Goal: Task Accomplishment & Management: Manage account settings

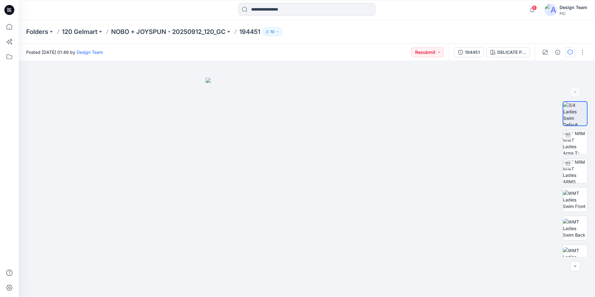
click at [568, 53] on icon "button" at bounding box center [569, 52] width 5 height 5
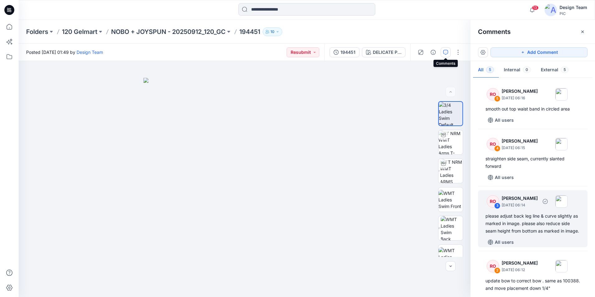
click at [550, 228] on div "please adjust back leg line & curve slightly as marked in image. please also re…" at bounding box center [532, 223] width 95 height 22
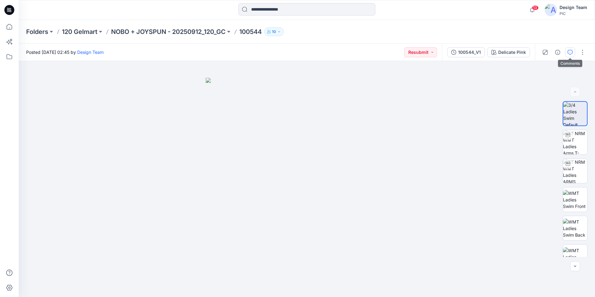
click at [570, 52] on icon "button" at bounding box center [569, 52] width 5 height 5
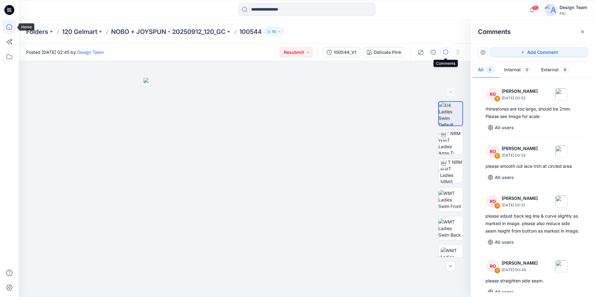
click at [12, 26] on icon at bounding box center [9, 27] width 14 height 14
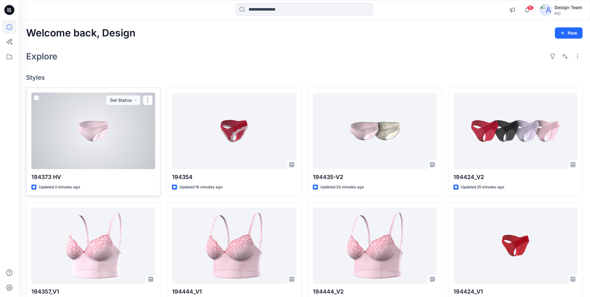
click at [114, 130] on div at bounding box center [93, 131] width 124 height 76
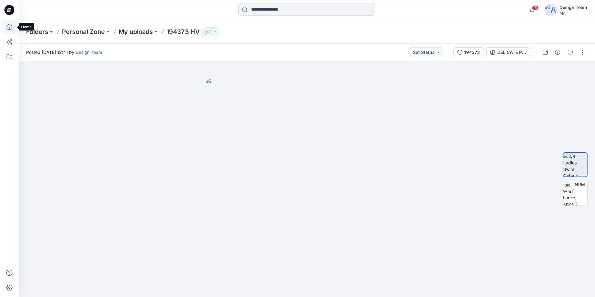
click at [8, 23] on icon at bounding box center [9, 27] width 14 height 14
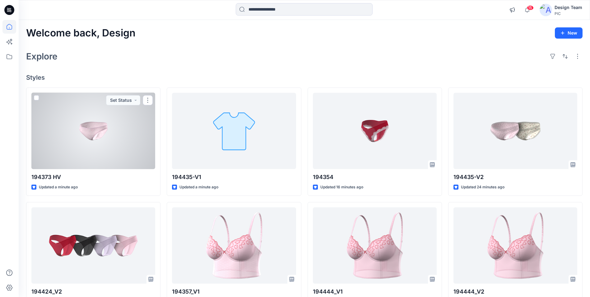
click at [104, 129] on div at bounding box center [93, 131] width 124 height 76
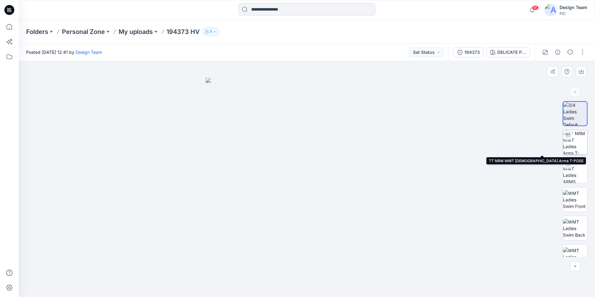
click at [579, 149] on img at bounding box center [575, 142] width 24 height 24
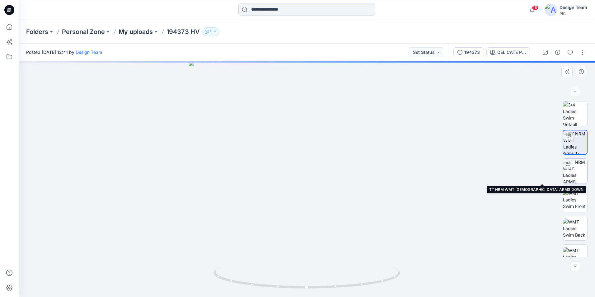
click at [572, 169] on img at bounding box center [575, 171] width 24 height 24
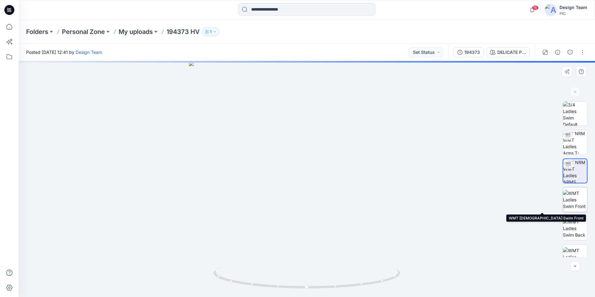
click at [575, 200] on img at bounding box center [575, 200] width 24 height 20
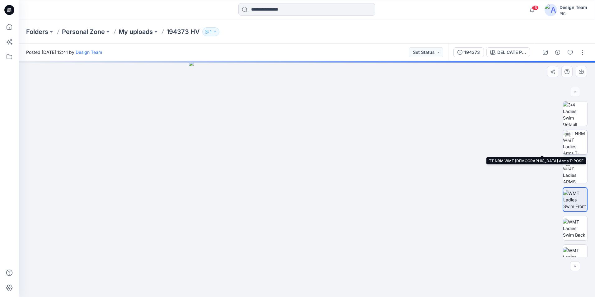
click at [579, 143] on img at bounding box center [575, 142] width 24 height 24
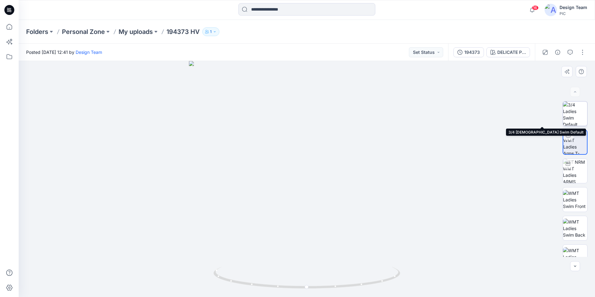
click at [573, 115] on img at bounding box center [575, 113] width 24 height 24
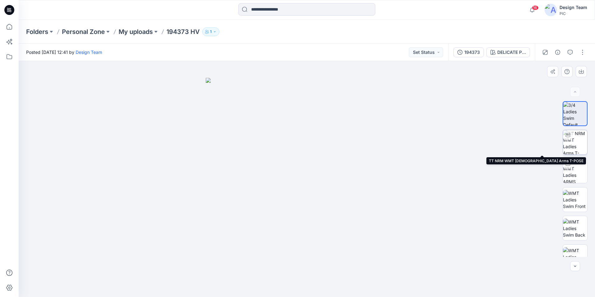
click at [576, 144] on img at bounding box center [575, 142] width 24 height 24
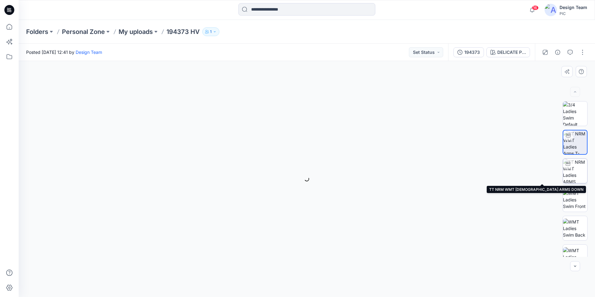
click at [575, 169] on img at bounding box center [575, 171] width 24 height 24
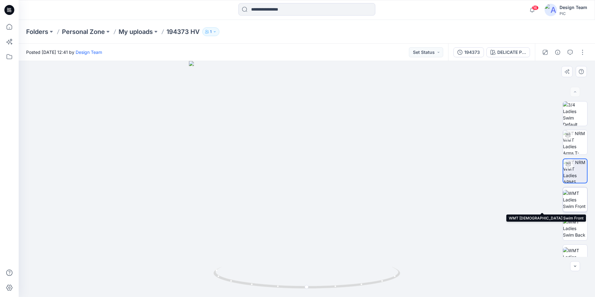
click at [569, 201] on img at bounding box center [575, 200] width 24 height 20
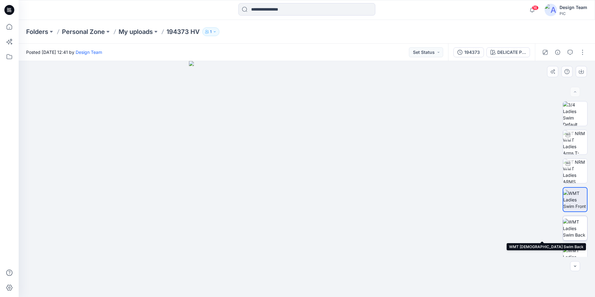
click at [571, 227] on img at bounding box center [575, 228] width 24 height 20
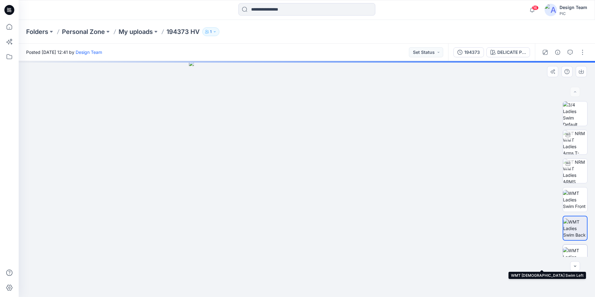
click at [572, 250] on img at bounding box center [575, 257] width 24 height 20
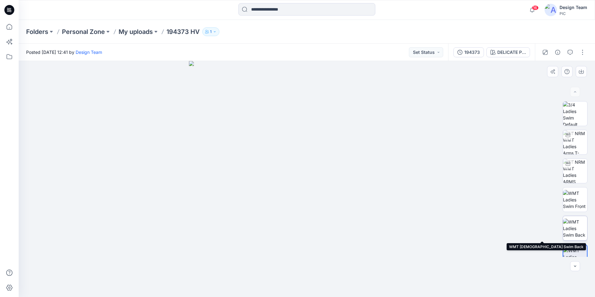
click at [575, 227] on img at bounding box center [575, 228] width 24 height 20
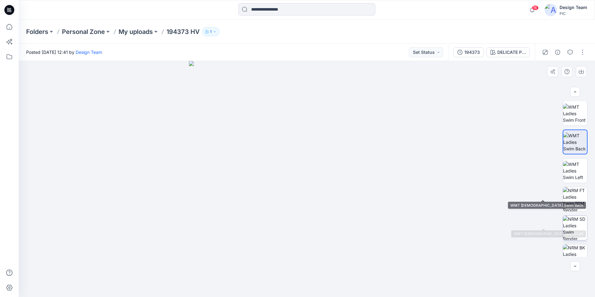
scroll to position [98, 0]
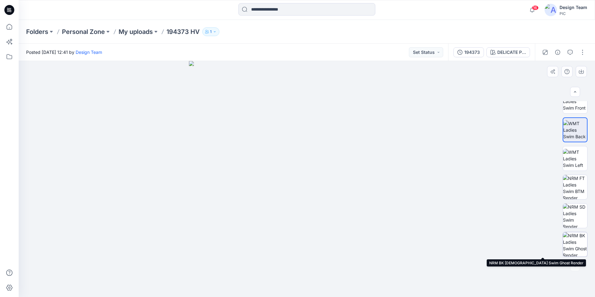
click at [575, 248] on img at bounding box center [575, 244] width 24 height 24
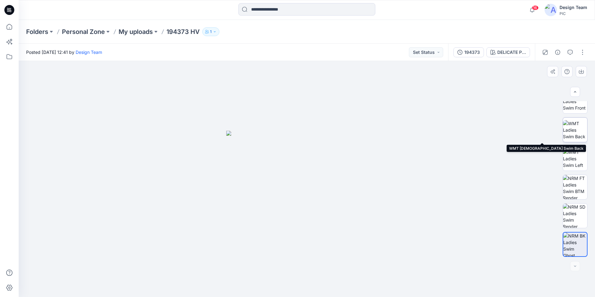
click at [580, 127] on img at bounding box center [575, 130] width 24 height 20
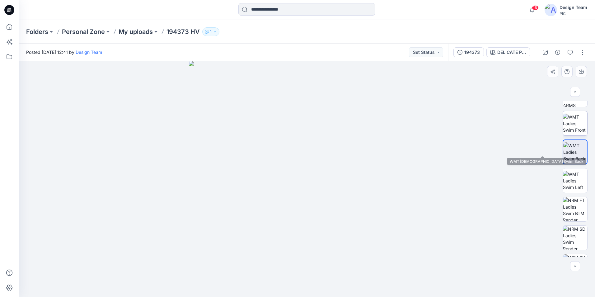
scroll to position [0, 0]
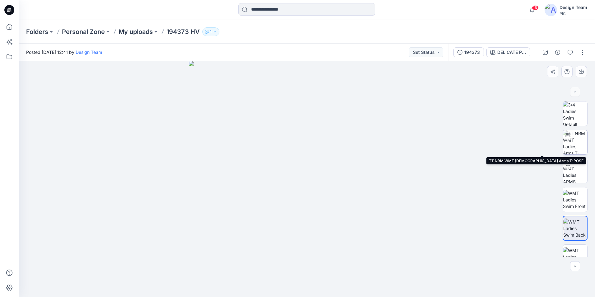
click at [578, 147] on img at bounding box center [575, 142] width 24 height 24
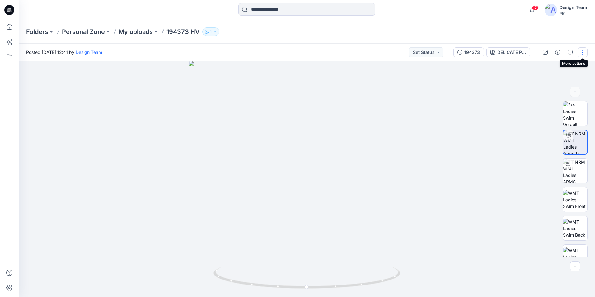
click at [581, 51] on button "button" at bounding box center [582, 52] width 10 height 10
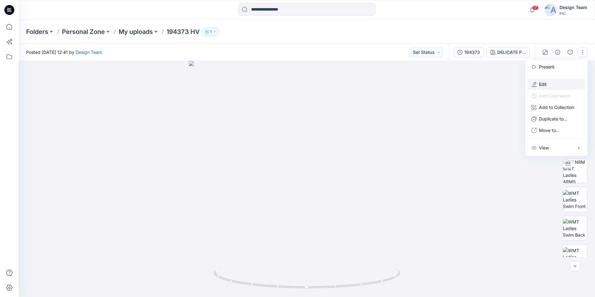
click at [554, 80] on button "Edit" at bounding box center [555, 84] width 57 height 12
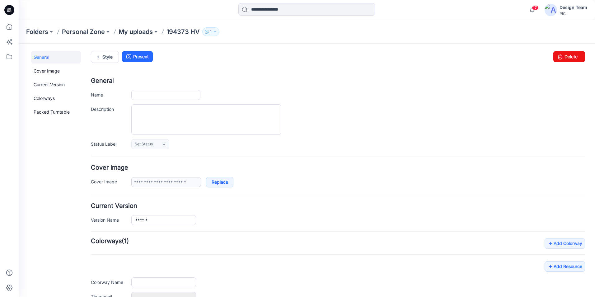
type input "*********"
type input "**********"
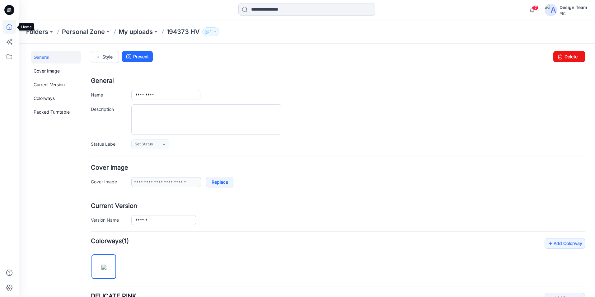
click at [7, 25] on icon at bounding box center [9, 27] width 14 height 14
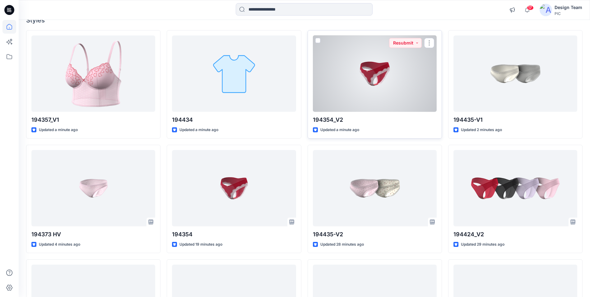
scroll to position [62, 0]
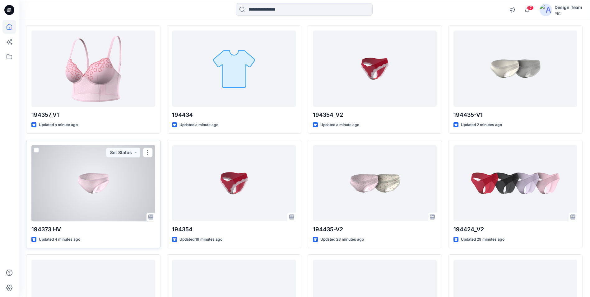
click at [87, 174] on div at bounding box center [93, 183] width 124 height 76
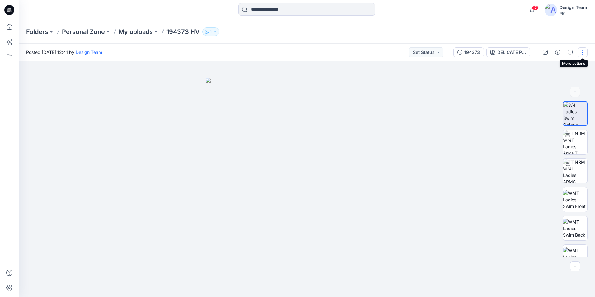
click at [580, 54] on button "button" at bounding box center [582, 52] width 10 height 10
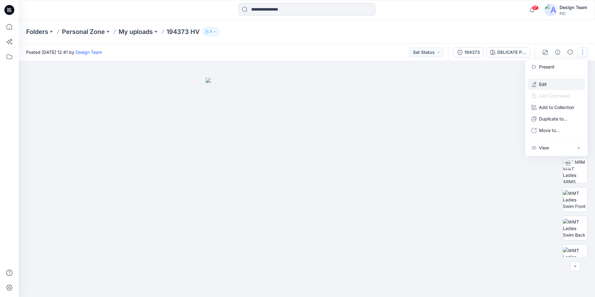
click at [550, 83] on button "Edit" at bounding box center [555, 84] width 57 height 12
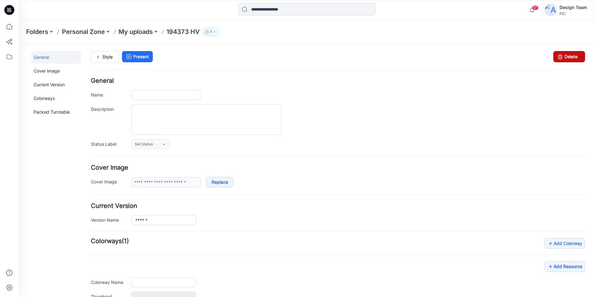
type input "*********"
type input "**********"
click at [568, 59] on link "Delete" at bounding box center [569, 56] width 32 height 11
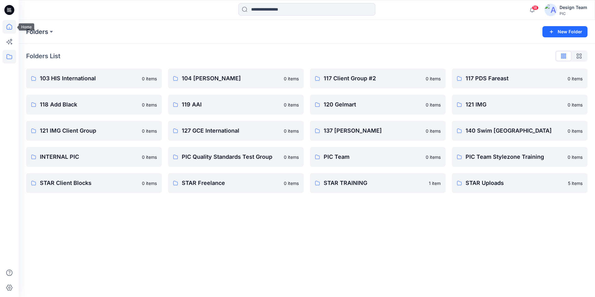
click at [9, 26] on icon at bounding box center [9, 27] width 14 height 14
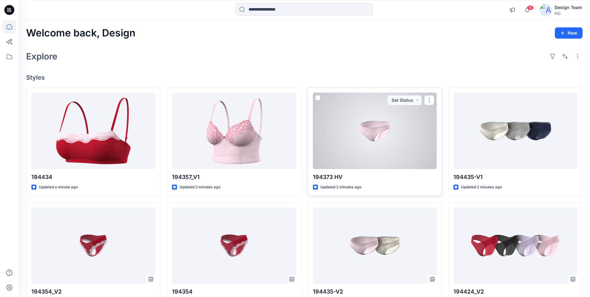
click at [390, 145] on div at bounding box center [375, 131] width 124 height 76
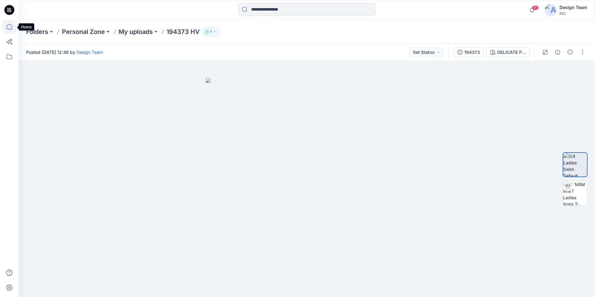
click at [9, 25] on icon at bounding box center [9, 27] width 14 height 14
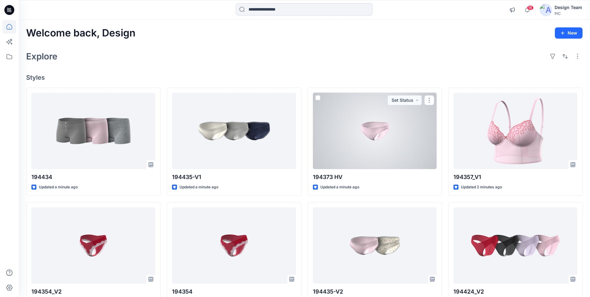
click at [372, 146] on div at bounding box center [375, 131] width 124 height 76
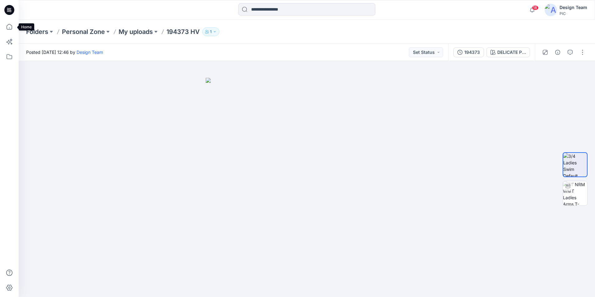
drag, startPoint x: 7, startPoint y: 29, endPoint x: 16, endPoint y: 42, distance: 15.7
click at [7, 30] on icon at bounding box center [9, 27] width 14 height 14
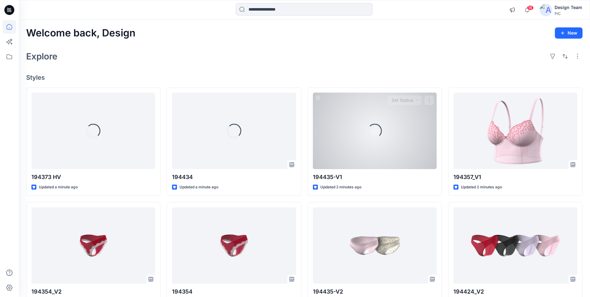
click at [339, 123] on div "Loading..." at bounding box center [375, 131] width 124 height 76
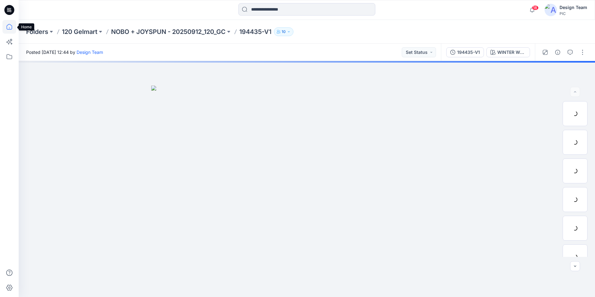
click at [11, 26] on icon at bounding box center [9, 27] width 14 height 14
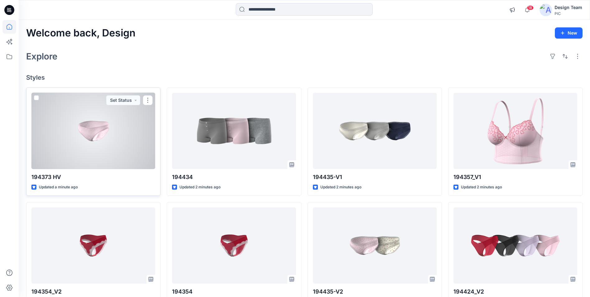
click at [94, 139] on div at bounding box center [93, 131] width 124 height 76
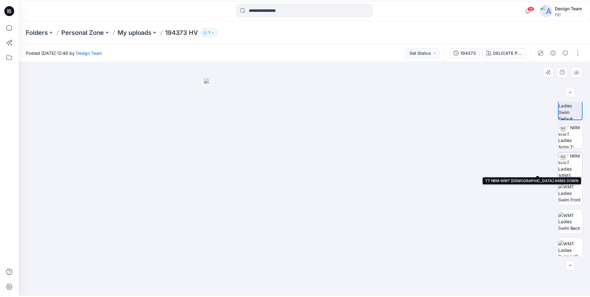
scroll to position [12, 0]
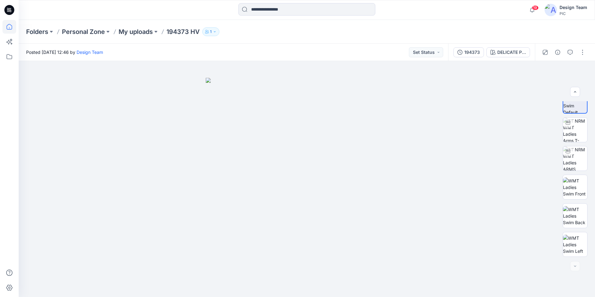
click at [11, 26] on icon at bounding box center [9, 27] width 14 height 14
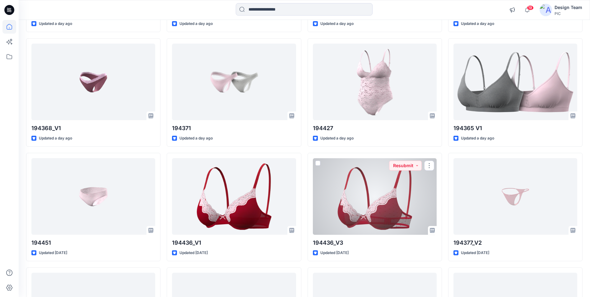
scroll to position [968, 0]
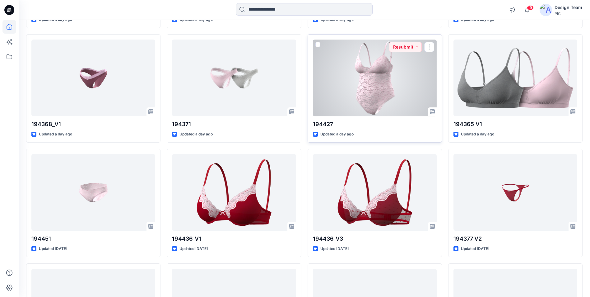
click at [395, 101] on div at bounding box center [375, 77] width 124 height 76
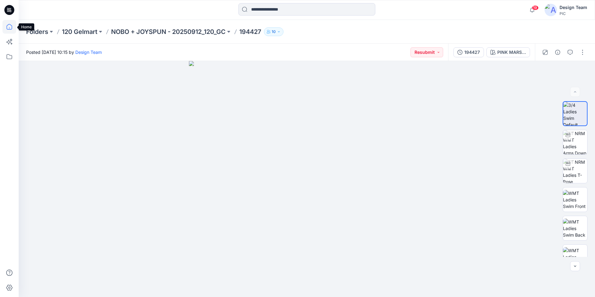
click at [10, 27] on icon at bounding box center [9, 27] width 14 height 14
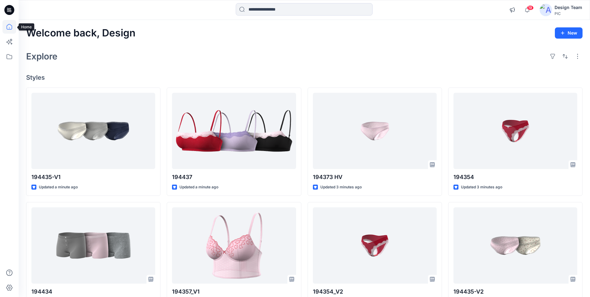
click at [11, 31] on icon at bounding box center [9, 27] width 14 height 14
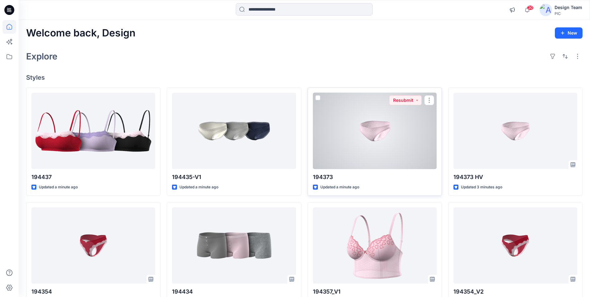
click at [377, 148] on div at bounding box center [375, 131] width 124 height 76
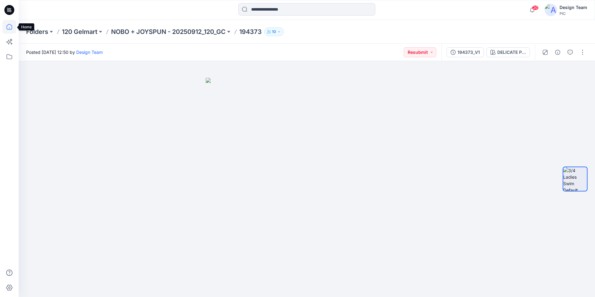
click at [11, 29] on icon at bounding box center [10, 27] width 6 height 6
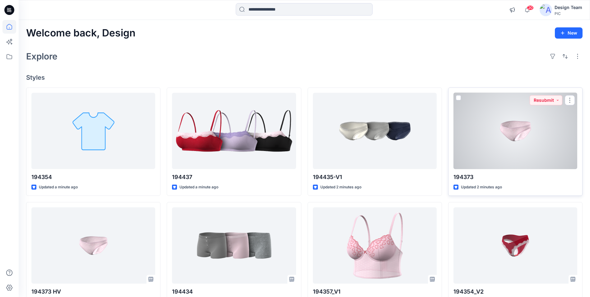
click at [492, 164] on div at bounding box center [515, 131] width 124 height 76
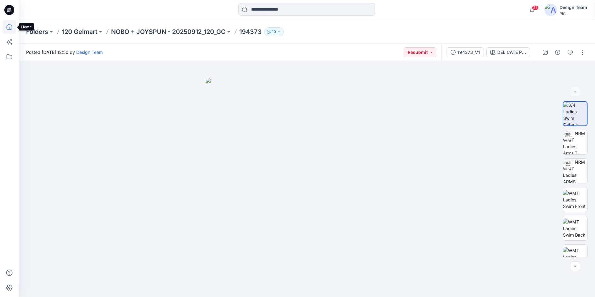
click at [9, 28] on icon at bounding box center [9, 27] width 0 height 1
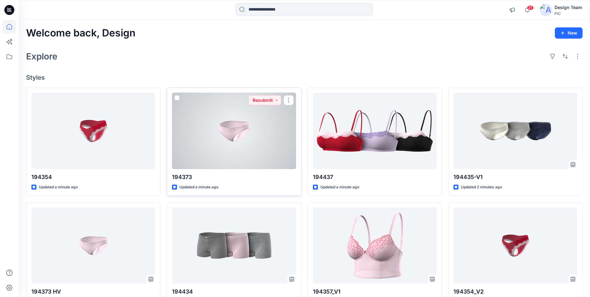
click at [264, 129] on div at bounding box center [234, 131] width 124 height 76
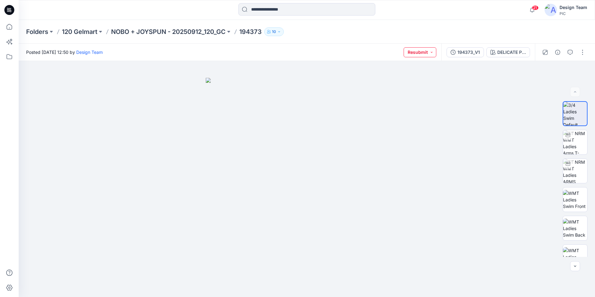
click at [432, 53] on button "Resubmit" at bounding box center [419, 52] width 33 height 10
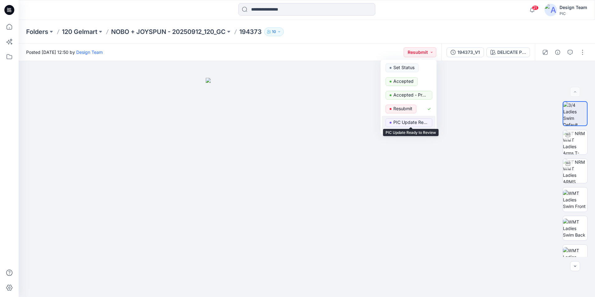
click at [406, 123] on p "PIC Update Ready to Review" at bounding box center [410, 122] width 35 height 8
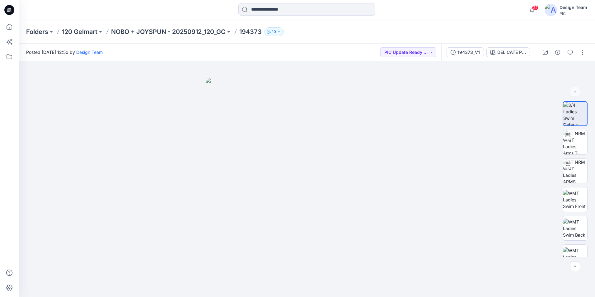
click at [403, 31] on div "Folders 120 Gelmart NOBO + JOYSPUN - 20250912_120_GC 194373 10" at bounding box center [282, 31] width 512 height 9
click at [10, 23] on icon at bounding box center [9, 27] width 14 height 14
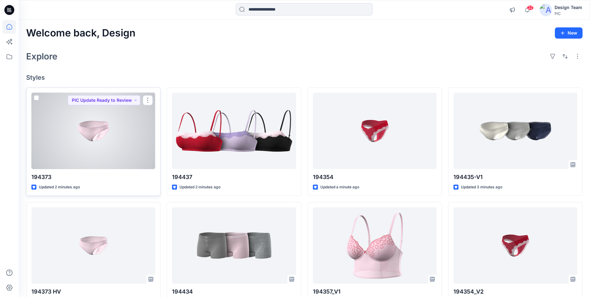
click at [89, 153] on div at bounding box center [93, 131] width 124 height 76
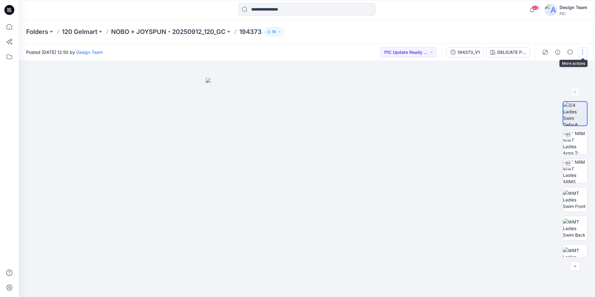
click at [581, 51] on button "button" at bounding box center [582, 52] width 10 height 10
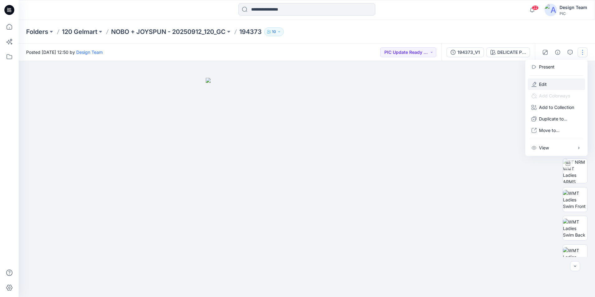
click at [547, 83] on button "Edit" at bounding box center [555, 84] width 57 height 12
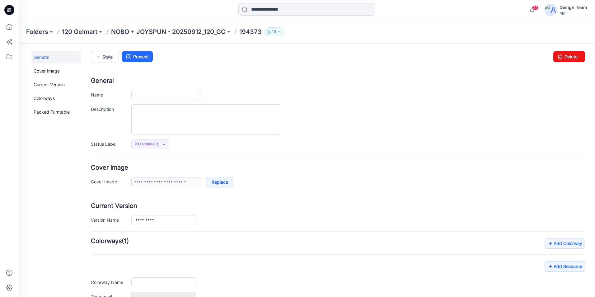
type input "******"
type input "**********"
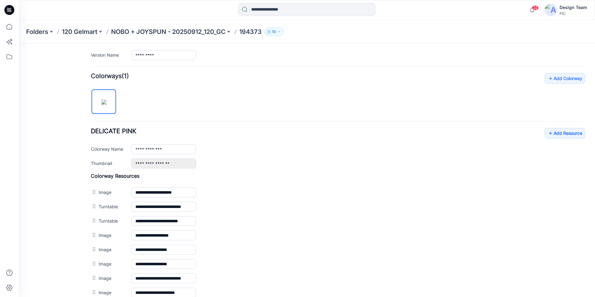
scroll to position [160, 0]
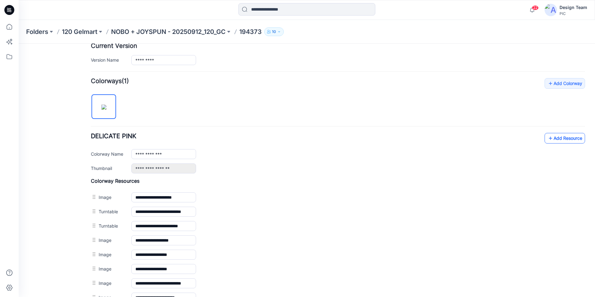
click at [552, 137] on link "Add Resource" at bounding box center [564, 138] width 40 height 11
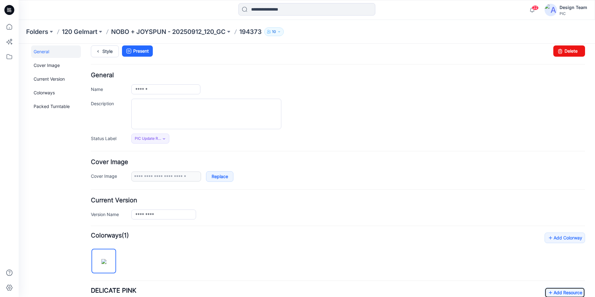
scroll to position [0, 0]
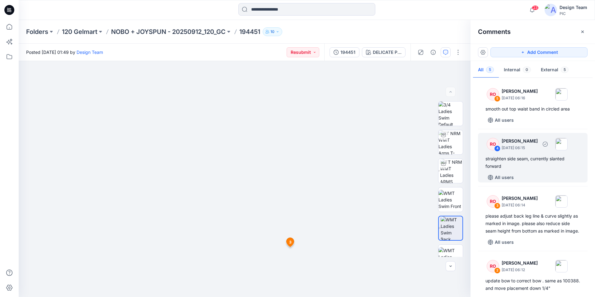
click at [523, 160] on div "straighten side seam, currently slanted forward" at bounding box center [532, 162] width 95 height 15
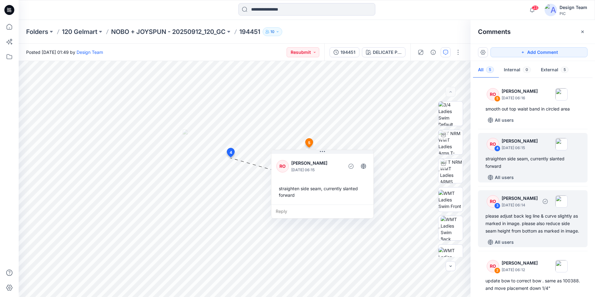
click at [525, 220] on div "please adjust back leg line & curve slightly as marked in image. please also re…" at bounding box center [532, 223] width 95 height 22
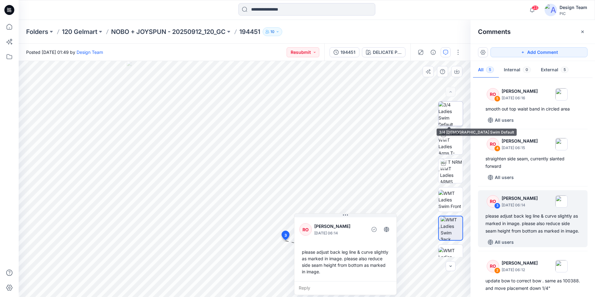
click at [455, 114] on img at bounding box center [450, 113] width 24 height 24
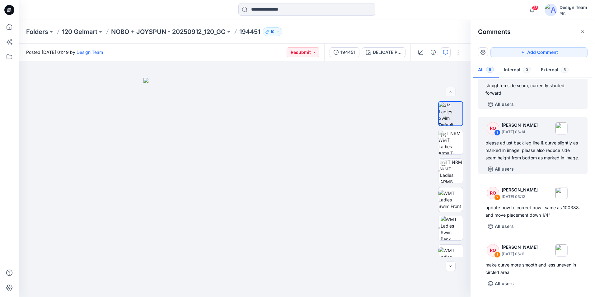
scroll to position [81, 0]
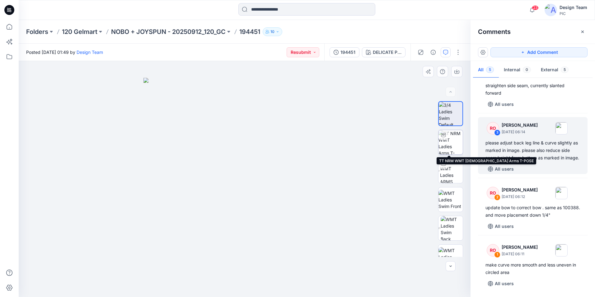
click at [447, 140] on img at bounding box center [450, 142] width 24 height 24
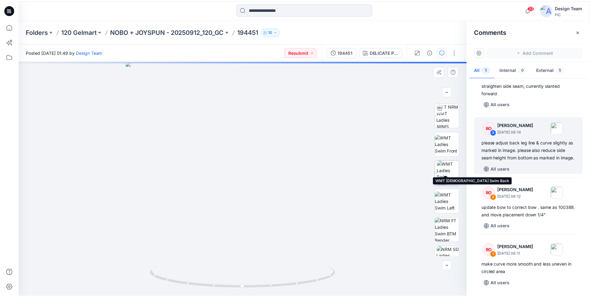
scroll to position [98, 0]
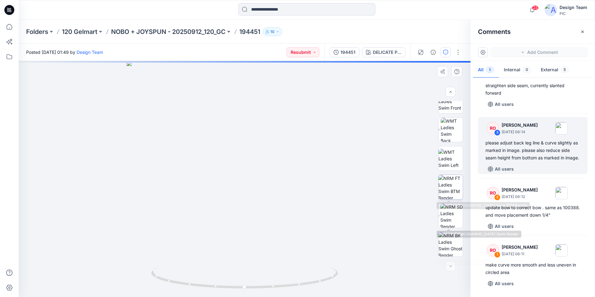
click at [448, 188] on img at bounding box center [450, 187] width 24 height 24
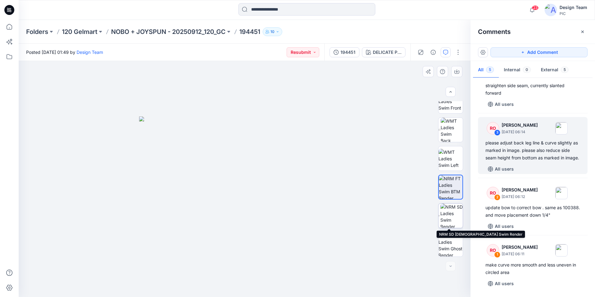
click at [449, 214] on img at bounding box center [451, 215] width 22 height 24
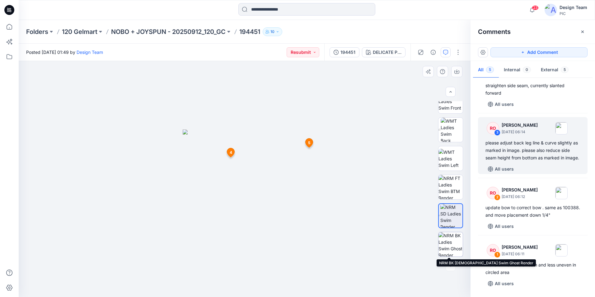
click at [455, 240] on img at bounding box center [450, 244] width 24 height 24
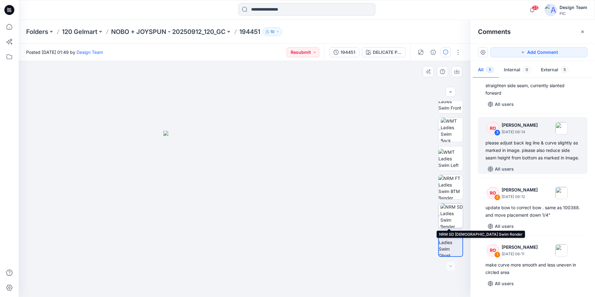
click at [454, 219] on img at bounding box center [451, 215] width 22 height 24
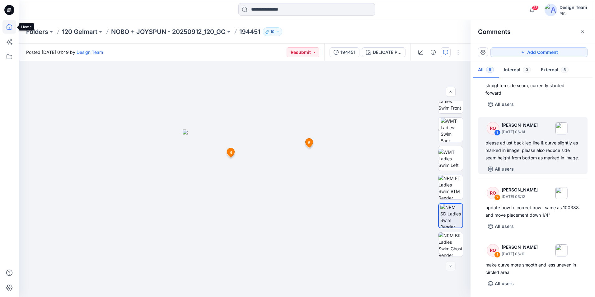
click at [7, 30] on icon at bounding box center [9, 27] width 14 height 14
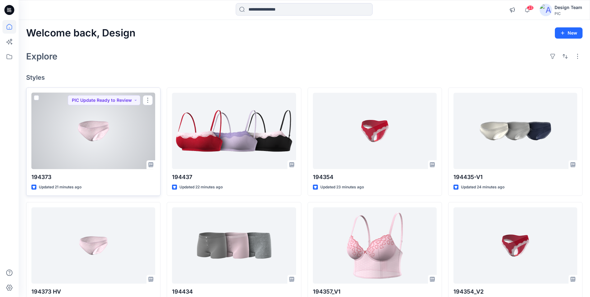
click at [72, 136] on div at bounding box center [93, 131] width 124 height 76
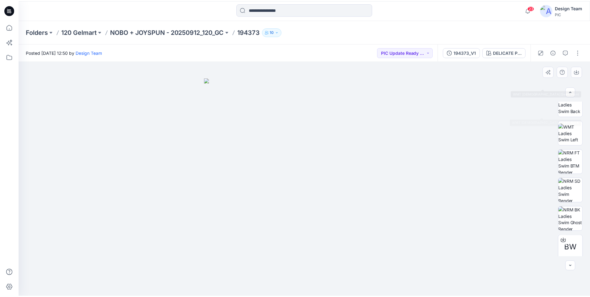
scroll to position [127, 0]
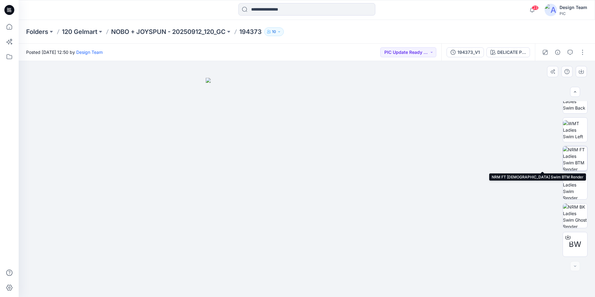
click at [576, 158] on img at bounding box center [575, 158] width 24 height 24
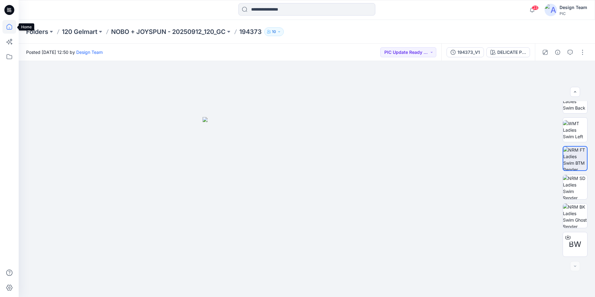
click at [5, 29] on icon at bounding box center [9, 27] width 14 height 14
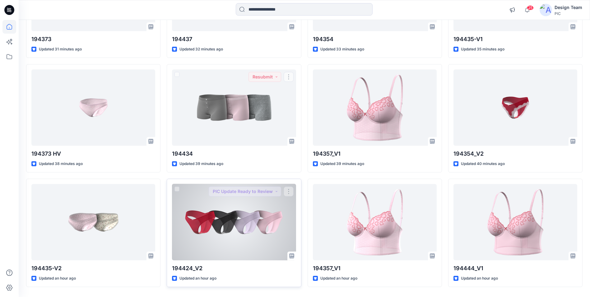
scroll to position [155, 0]
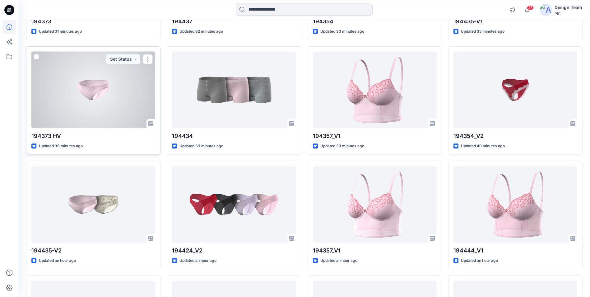
click at [128, 117] on div at bounding box center [93, 90] width 124 height 76
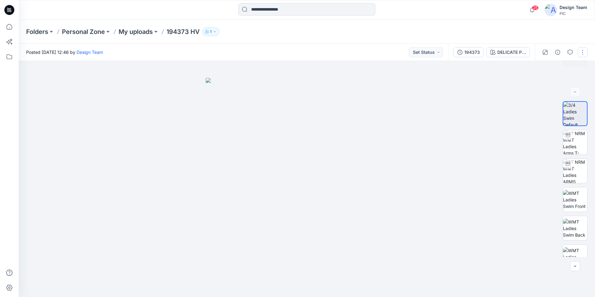
click at [581, 54] on button "button" at bounding box center [582, 52] width 10 height 10
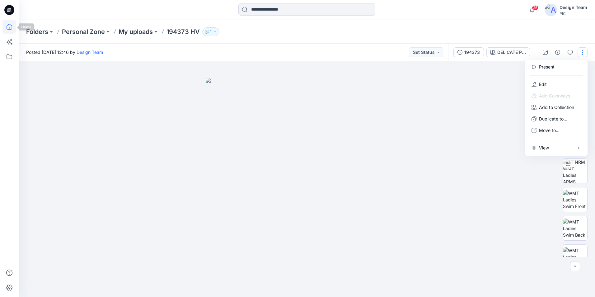
click at [8, 30] on icon at bounding box center [9, 27] width 14 height 14
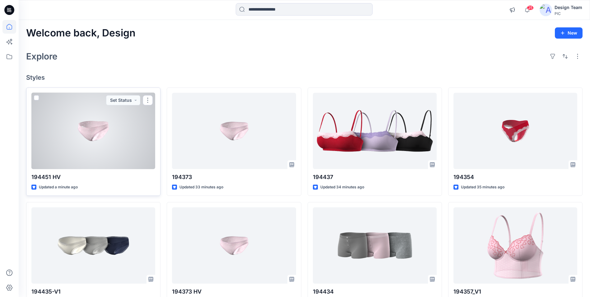
click at [133, 136] on div at bounding box center [93, 131] width 124 height 76
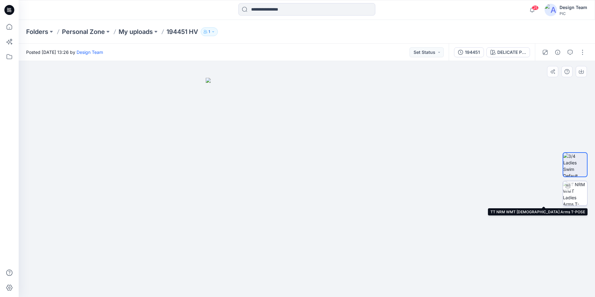
click at [577, 197] on img at bounding box center [575, 193] width 24 height 24
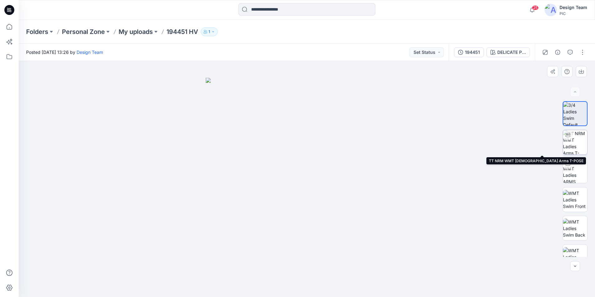
click at [580, 149] on img at bounding box center [575, 142] width 24 height 24
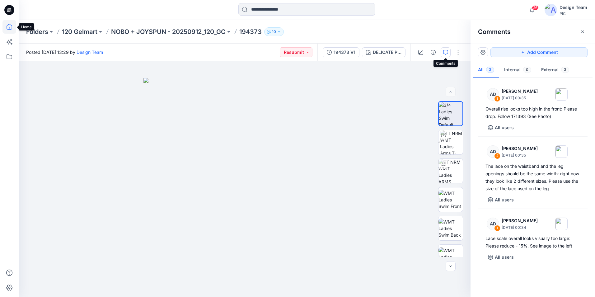
click at [9, 23] on icon at bounding box center [9, 27] width 14 height 14
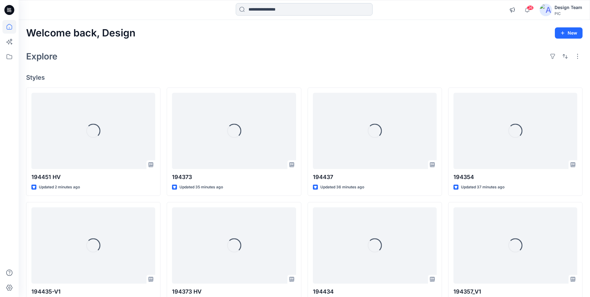
click at [282, 12] on input at bounding box center [304, 9] width 137 height 12
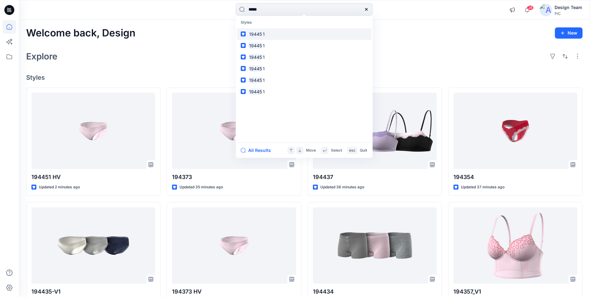
type input "******"
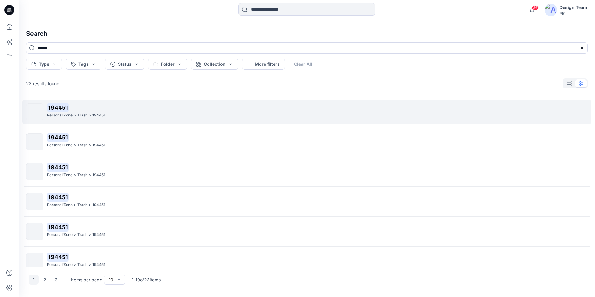
click at [130, 111] on p "194451" at bounding box center [317, 107] width 540 height 9
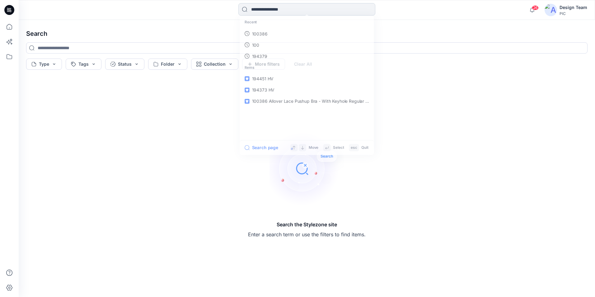
click at [266, 11] on input at bounding box center [306, 9] width 137 height 12
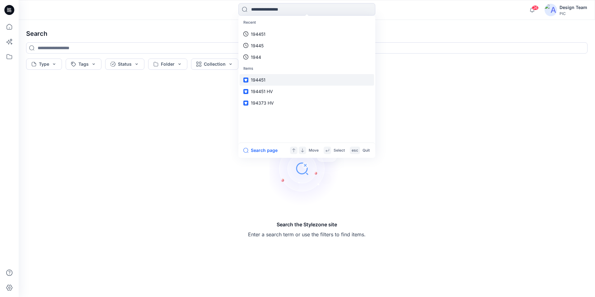
click at [269, 80] on link "194451" at bounding box center [306, 80] width 134 height 12
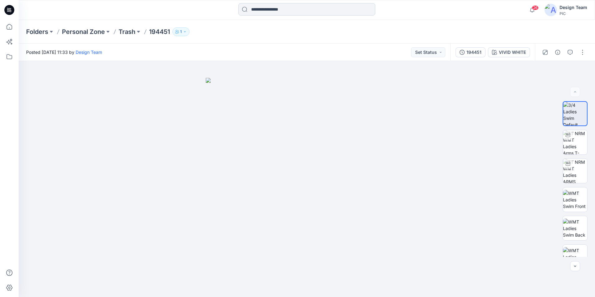
click at [259, 8] on input at bounding box center [306, 9] width 137 height 12
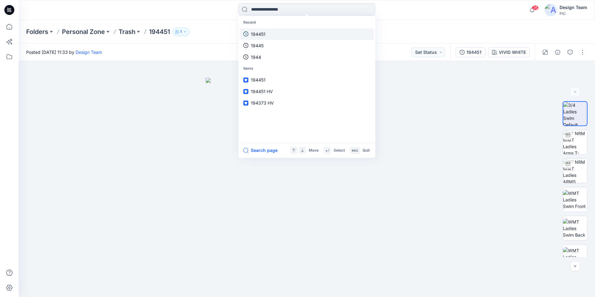
click at [262, 35] on p "194451" at bounding box center [258, 34] width 15 height 7
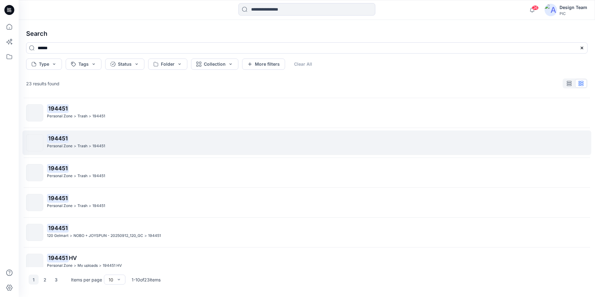
scroll to position [124, 0]
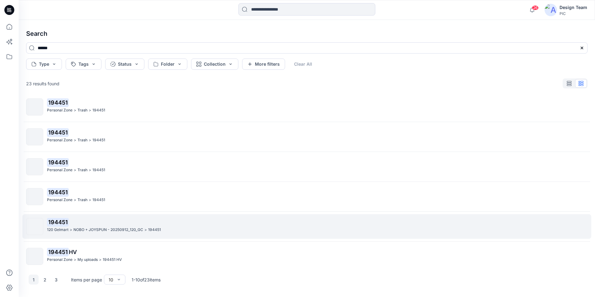
click at [112, 227] on p "NOBO + JOYSPUN - 20250912_120_GC" at bounding box center [108, 229] width 70 height 7
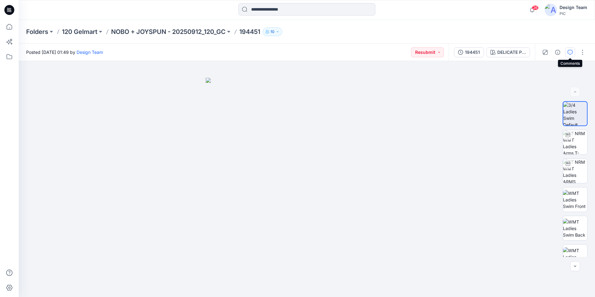
click at [569, 52] on icon "button" at bounding box center [569, 52] width 5 height 5
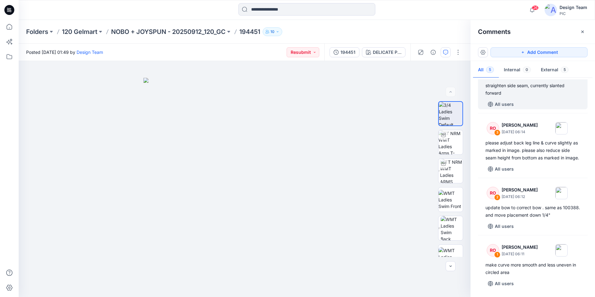
scroll to position [81, 0]
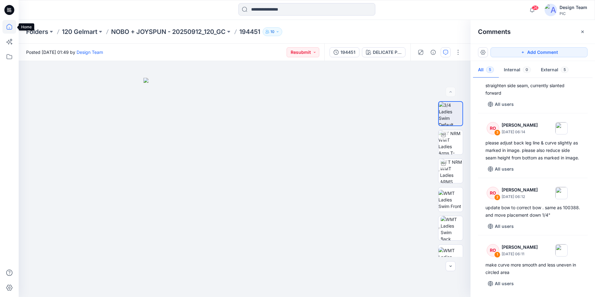
click at [6, 25] on icon at bounding box center [9, 27] width 14 height 14
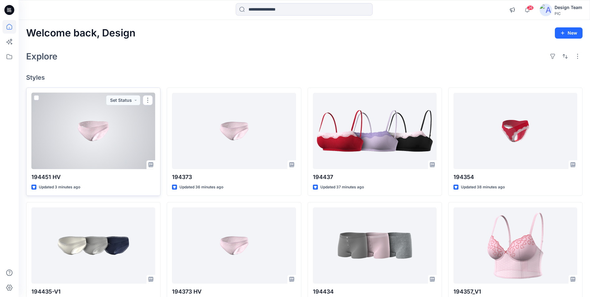
click at [134, 141] on div at bounding box center [93, 131] width 124 height 76
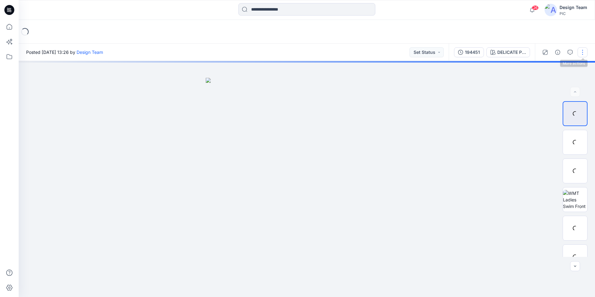
click at [578, 52] on button "button" at bounding box center [582, 52] width 10 height 10
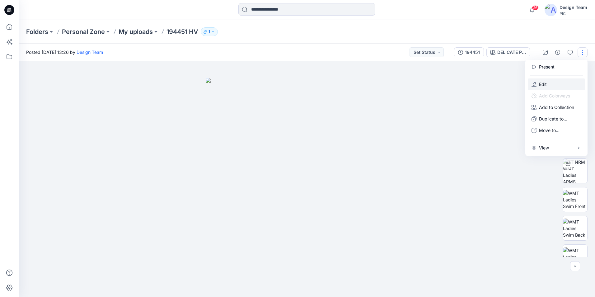
click at [554, 84] on button "Edit" at bounding box center [555, 84] width 57 height 12
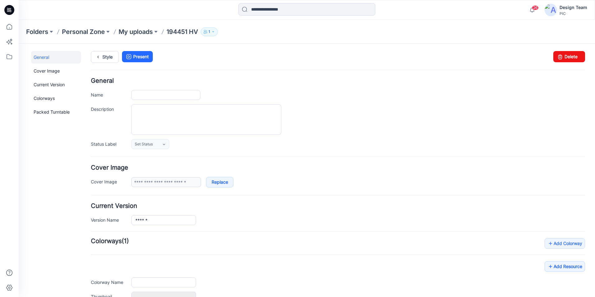
type input "*********"
type input "**********"
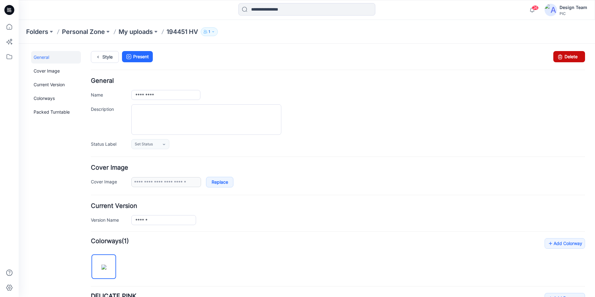
click at [560, 55] on link "Delete" at bounding box center [569, 56] width 32 height 11
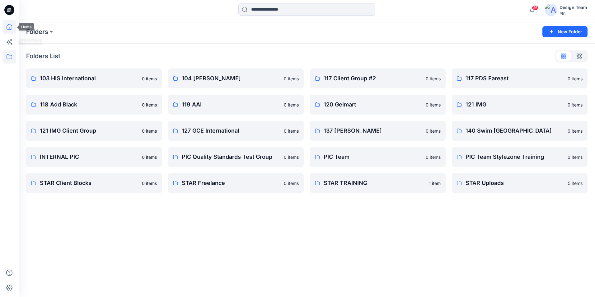
click at [7, 31] on icon at bounding box center [9, 27] width 14 height 14
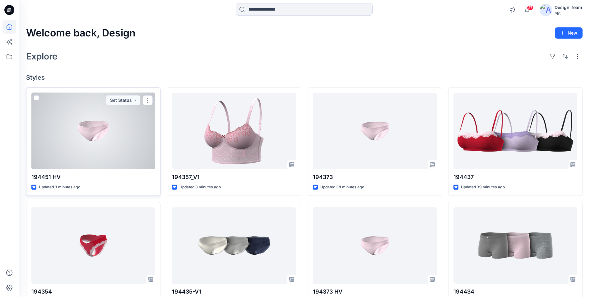
click at [88, 152] on div at bounding box center [93, 131] width 124 height 76
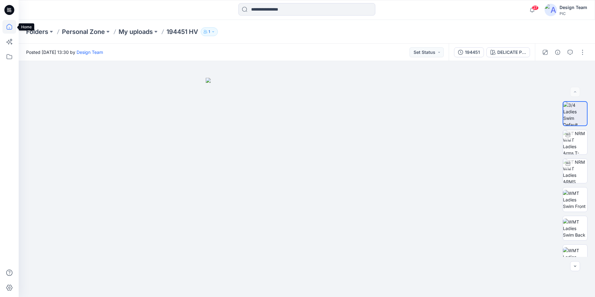
click at [7, 25] on icon at bounding box center [9, 27] width 14 height 14
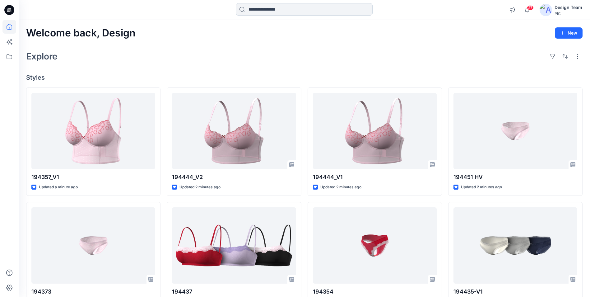
click at [252, 7] on input at bounding box center [304, 9] width 137 height 12
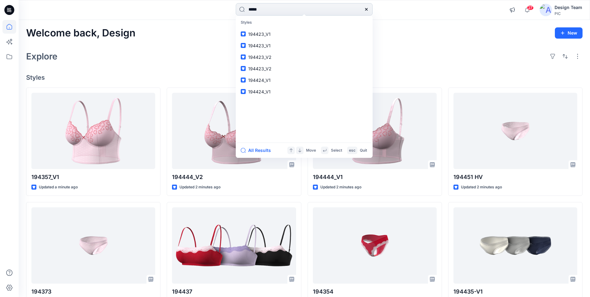
type input "******"
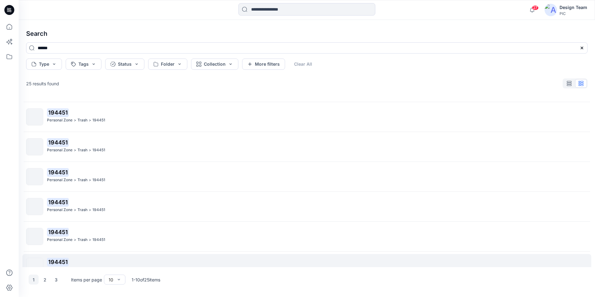
scroll to position [129, 0]
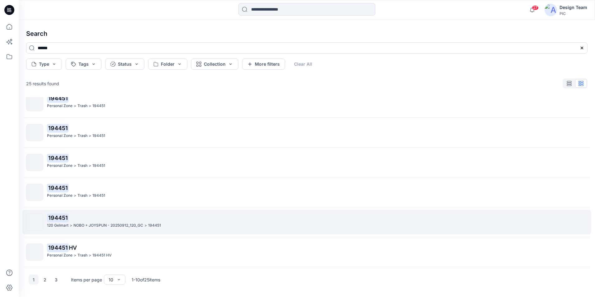
click at [145, 223] on p ">" at bounding box center [145, 225] width 2 height 7
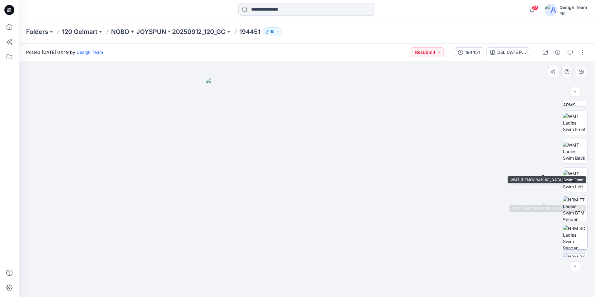
scroll to position [98, 0]
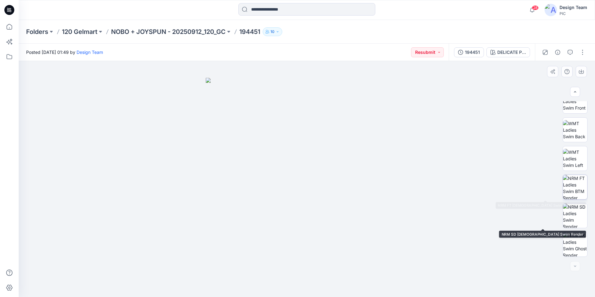
click at [572, 188] on img at bounding box center [575, 187] width 24 height 24
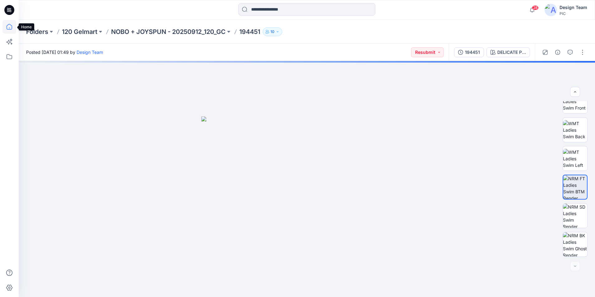
click at [9, 29] on icon at bounding box center [9, 27] width 14 height 14
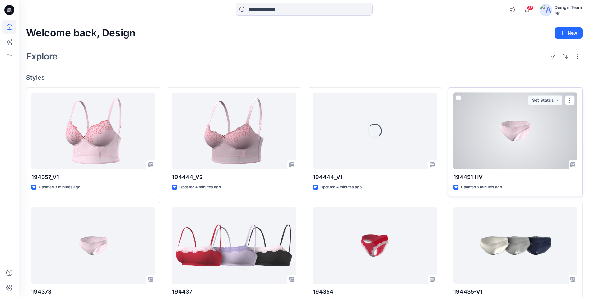
click at [521, 145] on div at bounding box center [515, 131] width 124 height 76
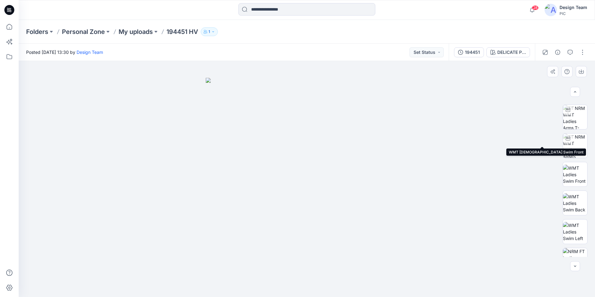
scroll to position [98, 0]
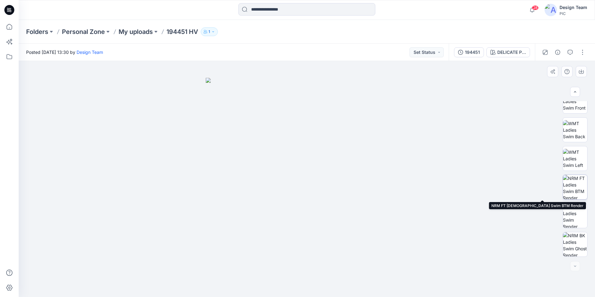
click at [573, 190] on img at bounding box center [575, 187] width 24 height 24
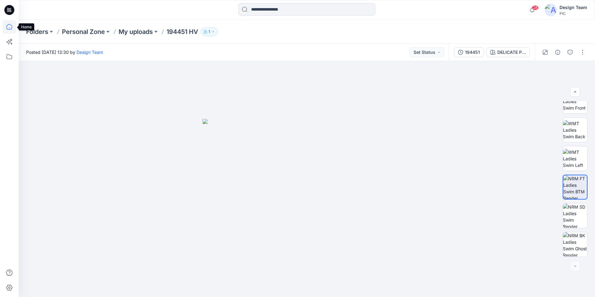
click at [11, 27] on icon at bounding box center [9, 27] width 14 height 14
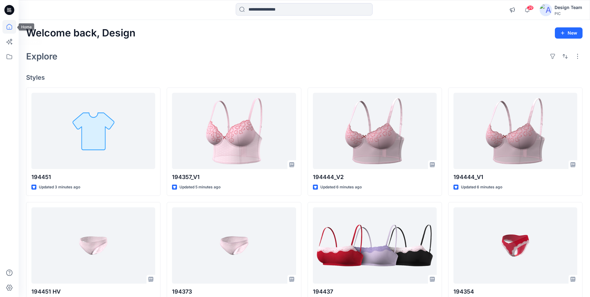
click at [9, 28] on icon at bounding box center [9, 27] width 14 height 14
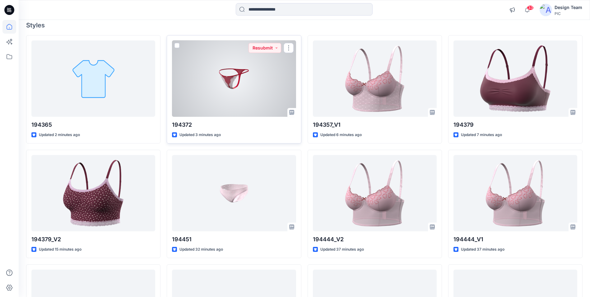
scroll to position [62, 0]
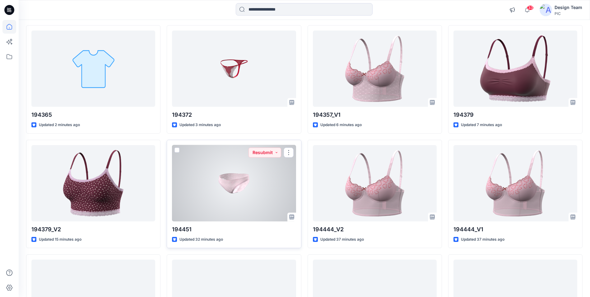
click at [224, 199] on div at bounding box center [234, 183] width 124 height 76
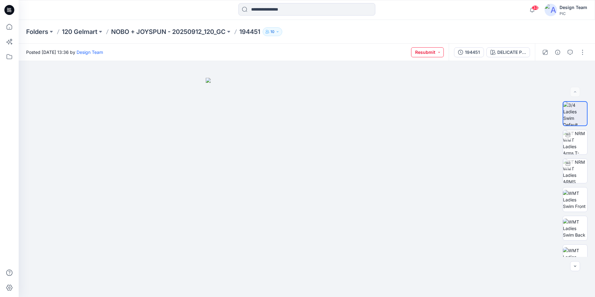
click at [439, 53] on button "Resubmit" at bounding box center [427, 52] width 33 height 10
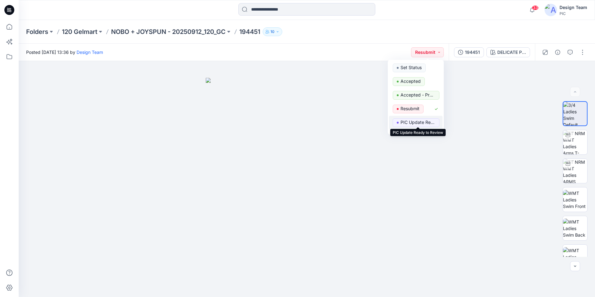
click at [412, 123] on p "PIC Update Ready to Review" at bounding box center [417, 122] width 35 height 8
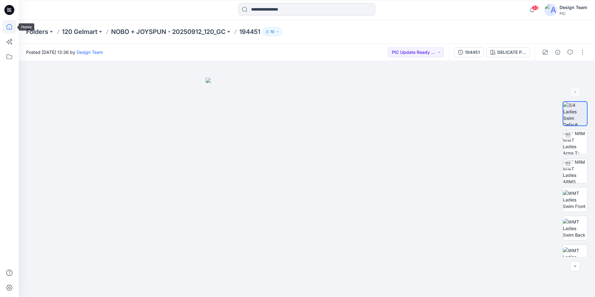
click at [9, 30] on icon at bounding box center [9, 27] width 14 height 14
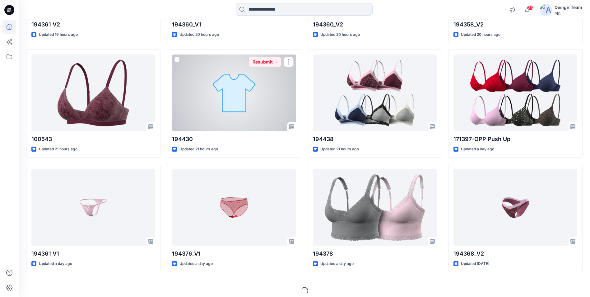
scroll to position [840, 0]
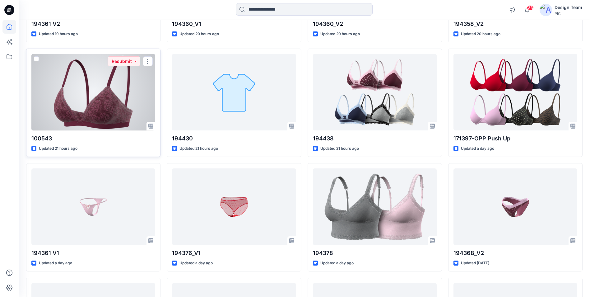
click at [91, 100] on div at bounding box center [93, 92] width 124 height 76
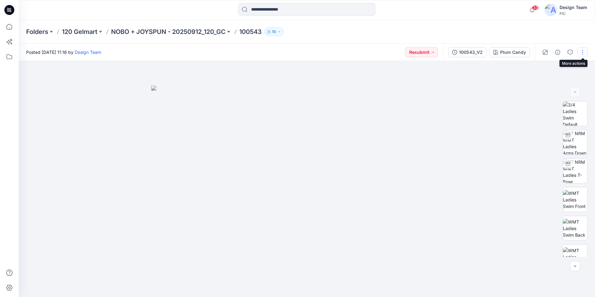
click at [579, 54] on button "button" at bounding box center [582, 52] width 10 height 10
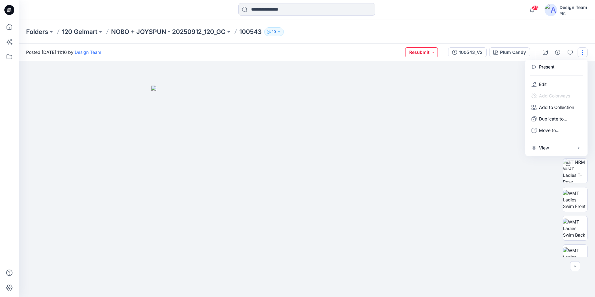
click at [427, 56] on button "Resubmit" at bounding box center [421, 52] width 33 height 10
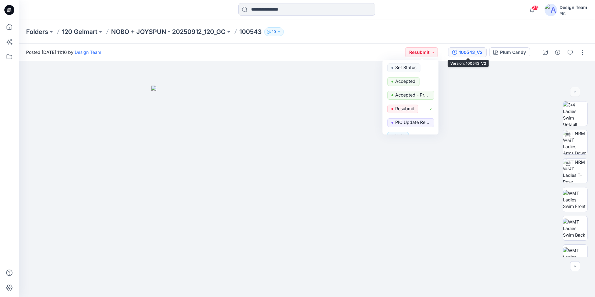
click at [475, 54] on div "100543_V2" at bounding box center [471, 52] width 24 height 7
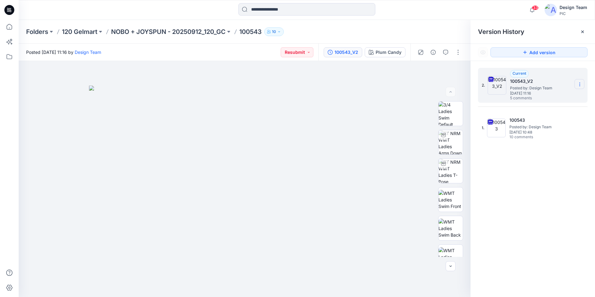
click at [579, 86] on icon at bounding box center [579, 86] width 0 height 0
click at [542, 99] on span "Download Source BW File" at bounding box center [548, 96] width 52 height 7
click at [11, 27] on icon at bounding box center [9, 27] width 14 height 14
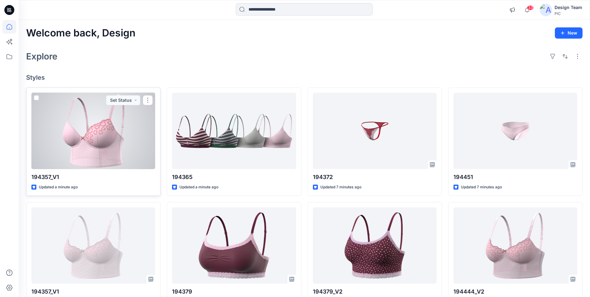
scroll to position [31, 0]
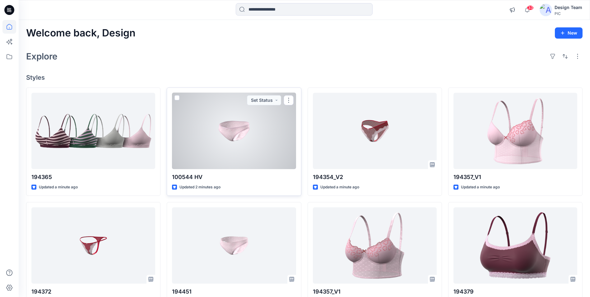
click at [227, 147] on div at bounding box center [234, 131] width 124 height 76
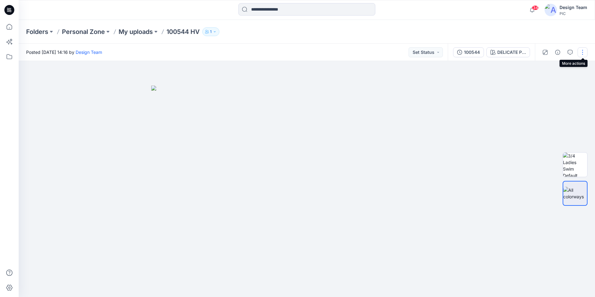
click at [586, 55] on button "button" at bounding box center [582, 52] width 10 height 10
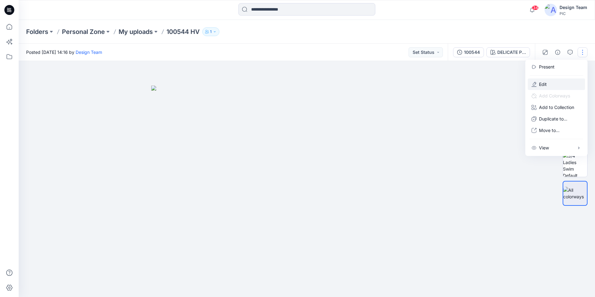
click at [558, 82] on button "Edit" at bounding box center [555, 84] width 57 height 12
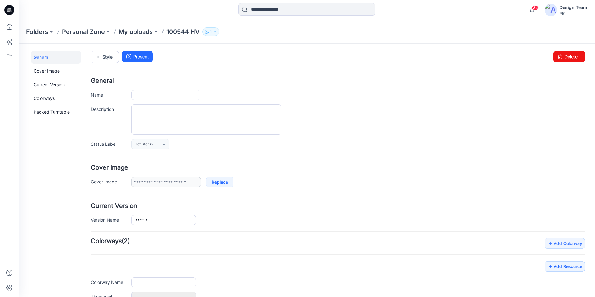
type input "*********"
type input "**********"
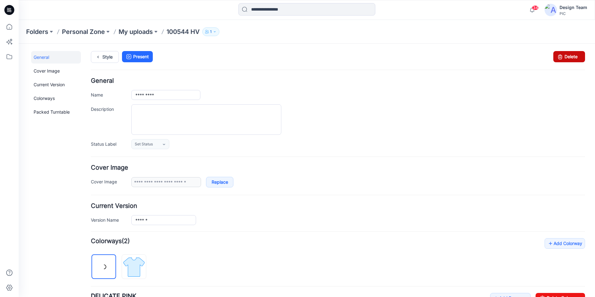
drag, startPoint x: 563, startPoint y: 57, endPoint x: 353, endPoint y: 73, distance: 210.3
click at [563, 57] on link "Delete" at bounding box center [569, 56] width 32 height 11
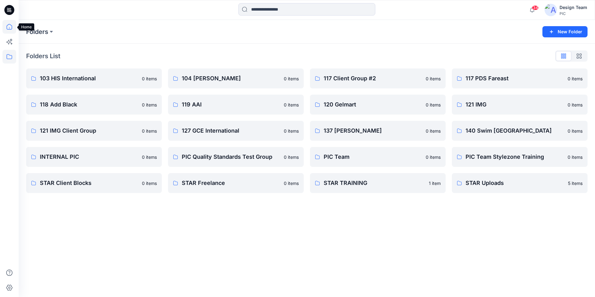
click at [3, 24] on icon at bounding box center [9, 27] width 14 height 14
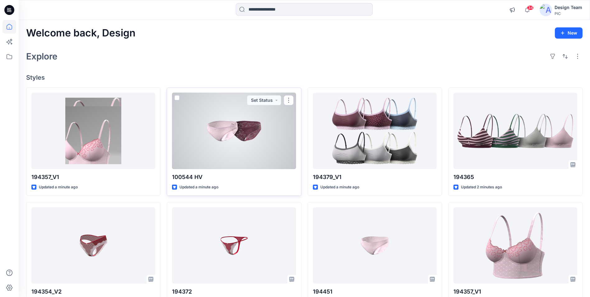
click at [216, 119] on div at bounding box center [234, 131] width 124 height 76
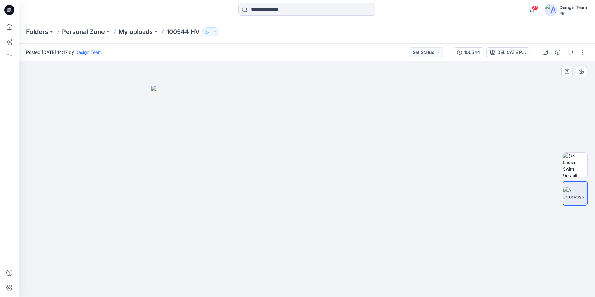
click at [362, 173] on img at bounding box center [306, 191] width 311 height 211
click at [583, 52] on button "button" at bounding box center [582, 52] width 10 height 10
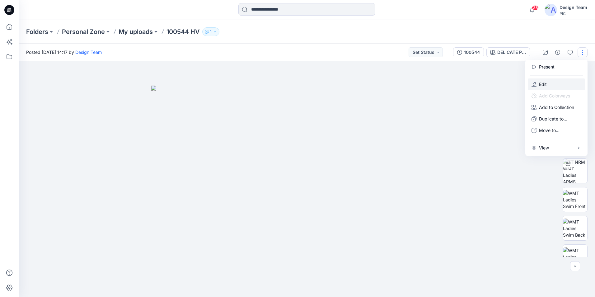
click at [542, 84] on p "Edit" at bounding box center [543, 84] width 8 height 7
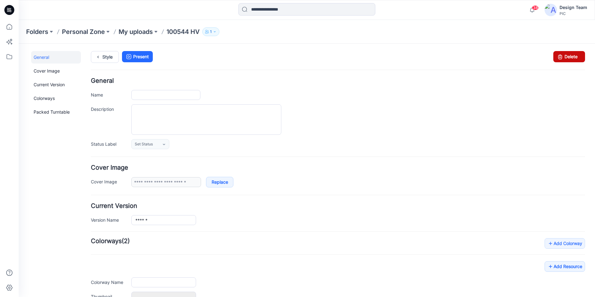
type input "*********"
type input "**********"
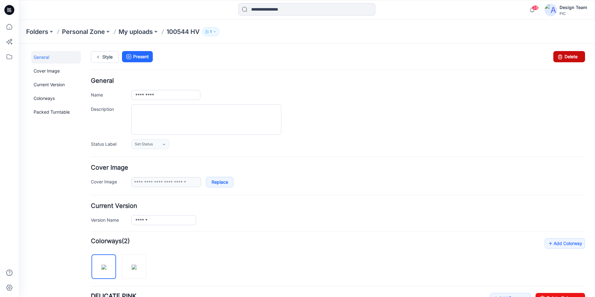
drag, startPoint x: 571, startPoint y: 56, endPoint x: 343, endPoint y: 70, distance: 228.1
click at [571, 56] on link "Delete" at bounding box center [569, 56] width 32 height 11
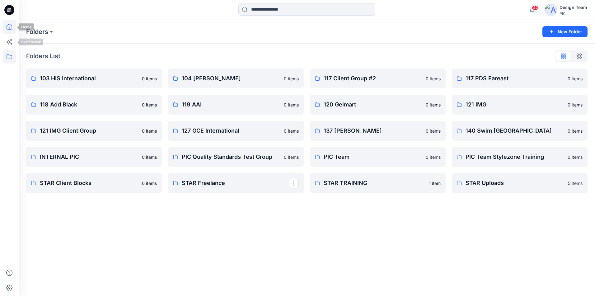
click at [14, 26] on icon at bounding box center [9, 27] width 14 height 14
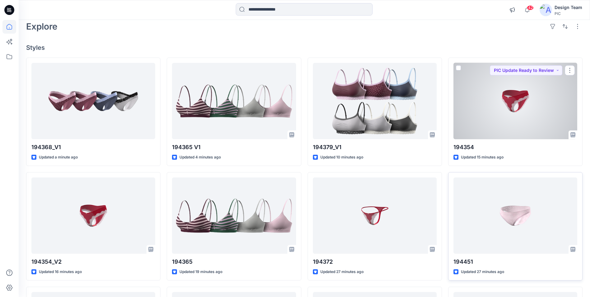
scroll to position [93, 0]
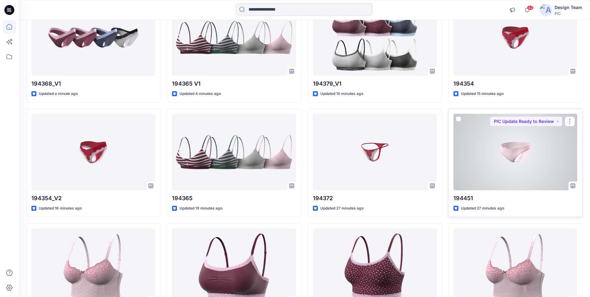
click at [500, 174] on div at bounding box center [515, 152] width 124 height 76
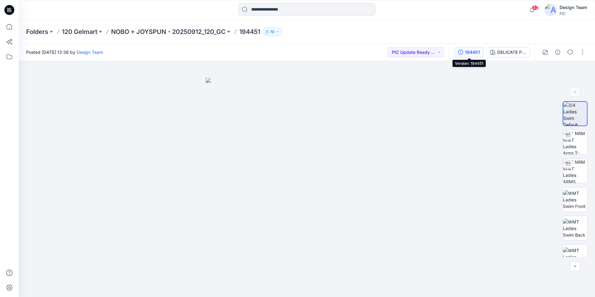
click at [471, 53] on div "194451" at bounding box center [472, 52] width 15 height 7
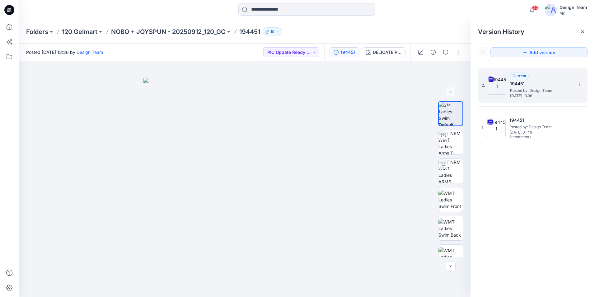
drag, startPoint x: 525, startPoint y: 87, endPoint x: 530, endPoint y: 76, distance: 11.8
click at [530, 76] on div "Current 194451 Posted by: Design Team Thursday, October 02, 2025 13:36" at bounding box center [541, 84] width 62 height 25
click at [584, 87] on section at bounding box center [579, 84] width 10 height 10
click at [545, 119] on span "Rename Version" at bounding box center [538, 121] width 33 height 7
click at [538, 85] on input "******" at bounding box center [548, 83] width 68 height 10
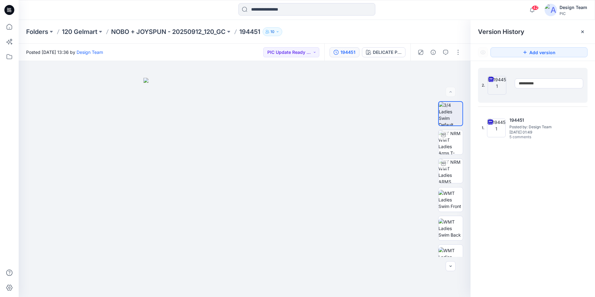
type input "**********"
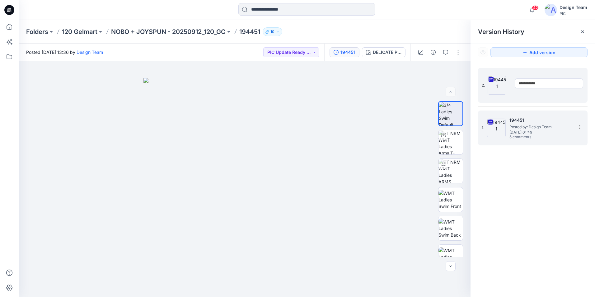
click at [528, 127] on span "Posted by: Design Team" at bounding box center [540, 127] width 62 height 6
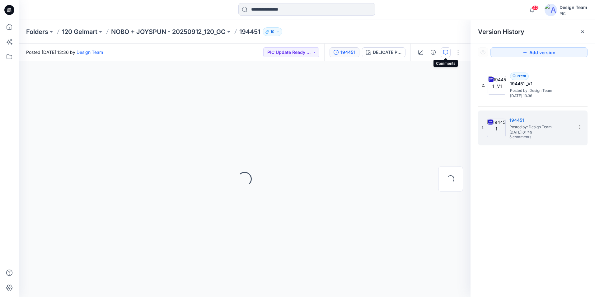
click at [448, 54] on button "button" at bounding box center [445, 52] width 10 height 10
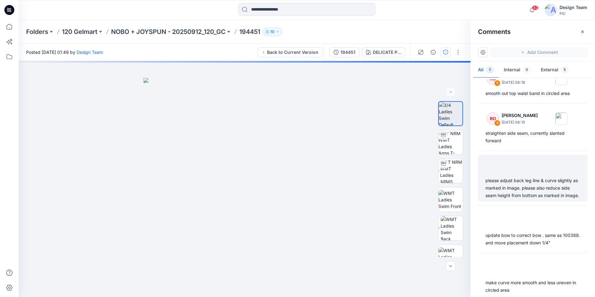
scroll to position [31, 0]
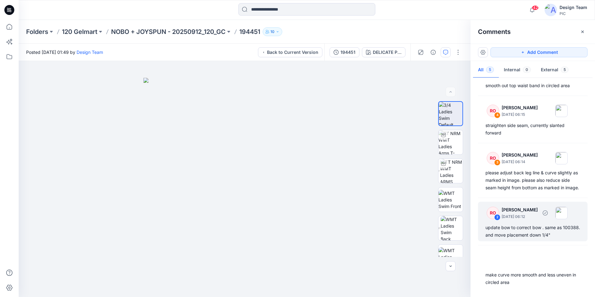
click at [541, 234] on div "update bow to correct bow . same as 100388. and move placement down 1/4"" at bounding box center [532, 231] width 95 height 15
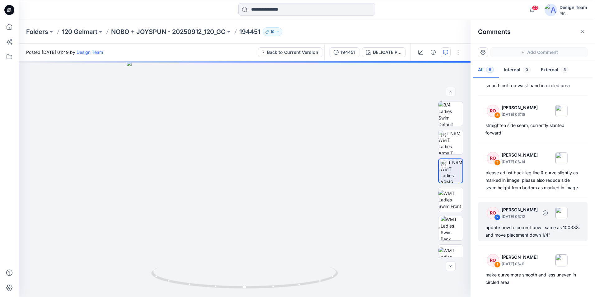
click at [541, 234] on div "update bow to correct bow . same as 100388. and move placement down 1/4"" at bounding box center [532, 231] width 95 height 15
click at [538, 223] on div "RO 2 Raquel Ortiz October 01, 2025 06:12 update bow to correct bow . same as 10…" at bounding box center [532, 221] width 109 height 39
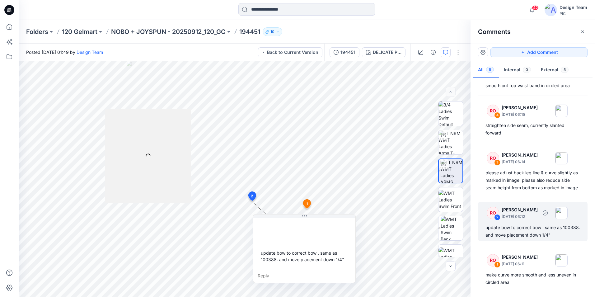
click at [536, 226] on div "update bow to correct bow . same as 100388. and move placement down 1/4"" at bounding box center [532, 231] width 95 height 15
click at [7, 30] on icon at bounding box center [9, 27] width 14 height 14
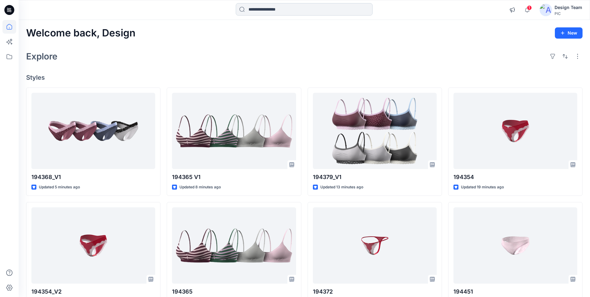
click at [268, 10] on input at bounding box center [304, 9] width 137 height 12
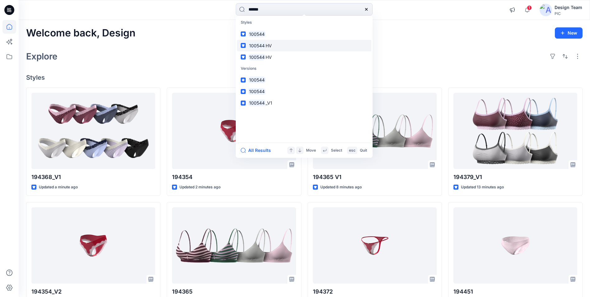
type input "******"
click at [276, 46] on link "100544 HV" at bounding box center [304, 46] width 134 height 12
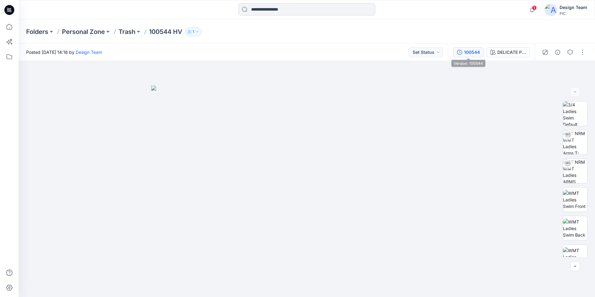
click at [470, 51] on div "100544" at bounding box center [472, 52] width 16 height 7
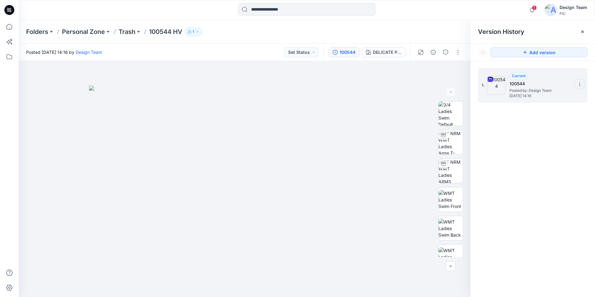
click at [581, 86] on icon at bounding box center [579, 84] width 5 height 5
click at [539, 100] on div "Download Source BW File" at bounding box center [546, 96] width 72 height 12
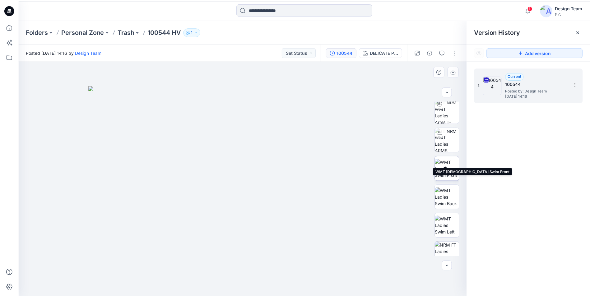
scroll to position [127, 0]
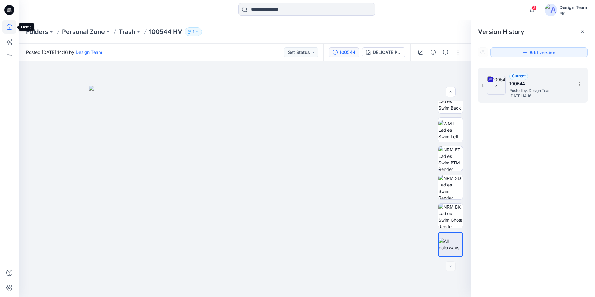
click at [9, 27] on icon at bounding box center [9, 27] width 0 height 1
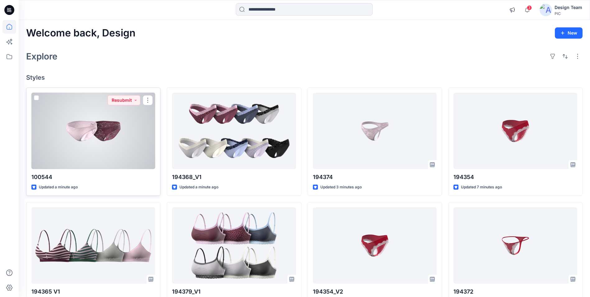
click at [103, 128] on div at bounding box center [93, 131] width 124 height 76
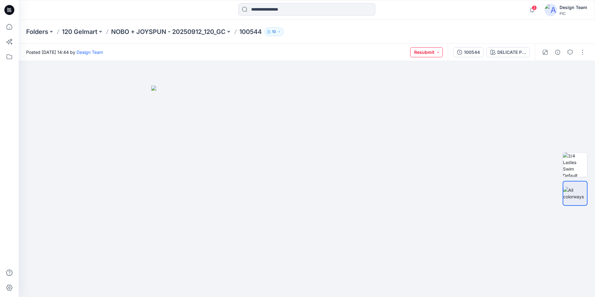
click at [438, 53] on button "Resubmit" at bounding box center [426, 52] width 33 height 10
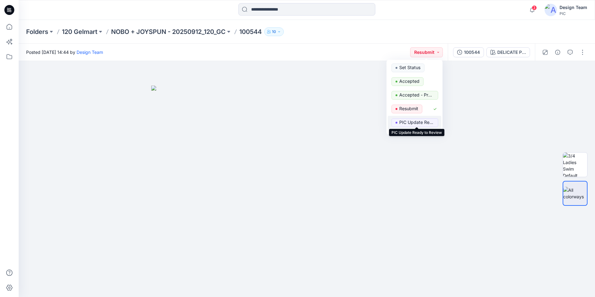
click at [415, 119] on p "PIC Update Ready to Review" at bounding box center [416, 122] width 35 height 8
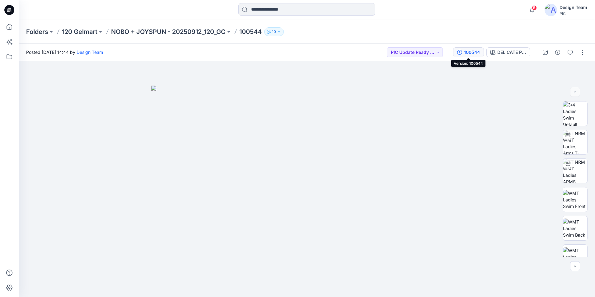
click at [473, 53] on div "100544" at bounding box center [472, 52] width 16 height 7
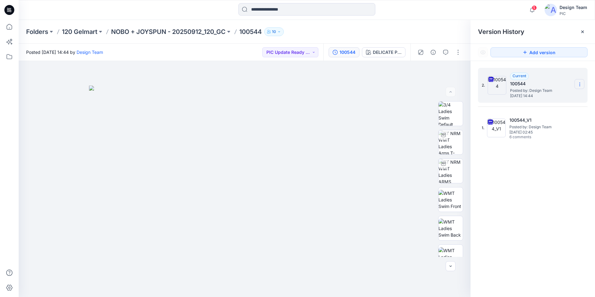
click at [578, 85] on icon at bounding box center [579, 84] width 5 height 5
click at [539, 135] on span "Delete Version" at bounding box center [536, 136] width 29 height 7
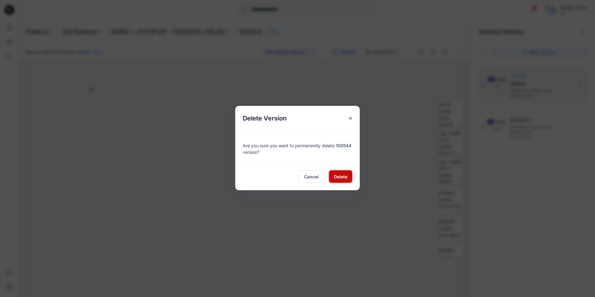
click at [345, 172] on button "Delete" at bounding box center [340, 176] width 23 height 12
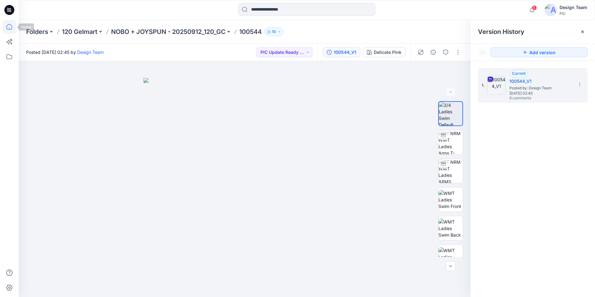
click at [9, 25] on icon at bounding box center [9, 27] width 14 height 14
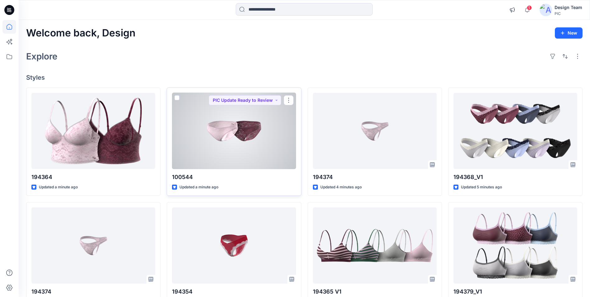
click at [219, 140] on div at bounding box center [234, 131] width 124 height 76
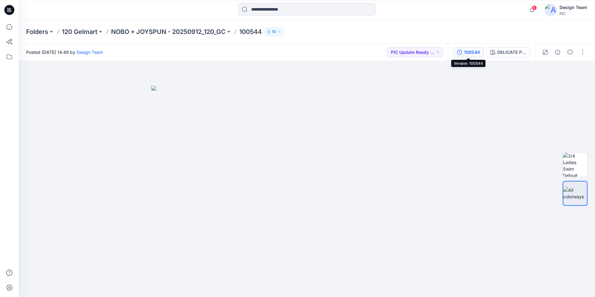
click at [473, 53] on div "100544" at bounding box center [472, 52] width 16 height 7
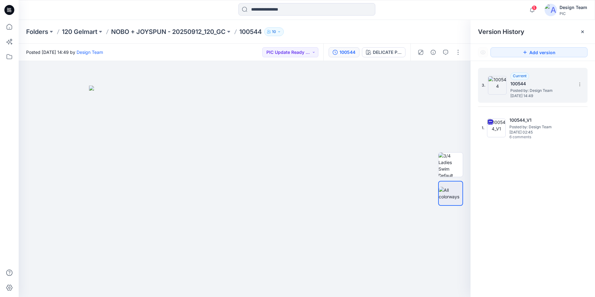
click at [521, 94] on span "[DATE] 14:49" at bounding box center [541, 96] width 62 height 4
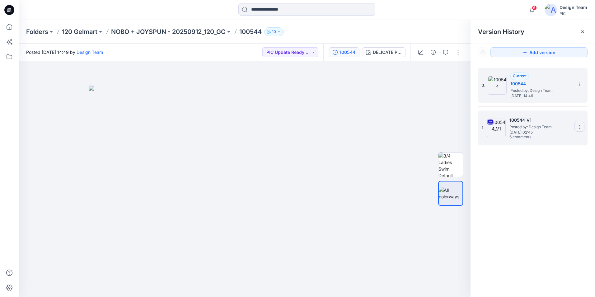
click at [580, 127] on icon at bounding box center [579, 126] width 5 height 5
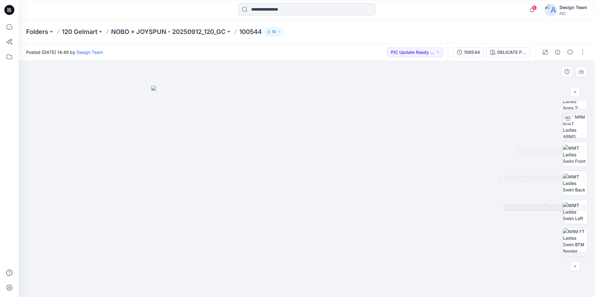
scroll to position [127, 0]
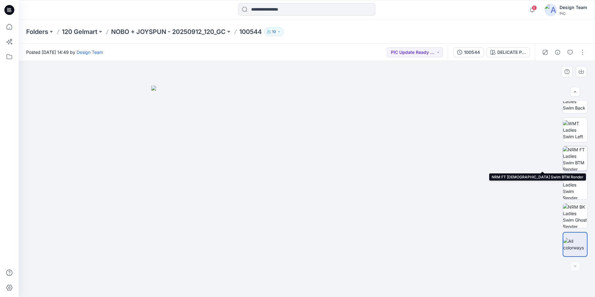
click at [569, 157] on img at bounding box center [575, 158] width 24 height 24
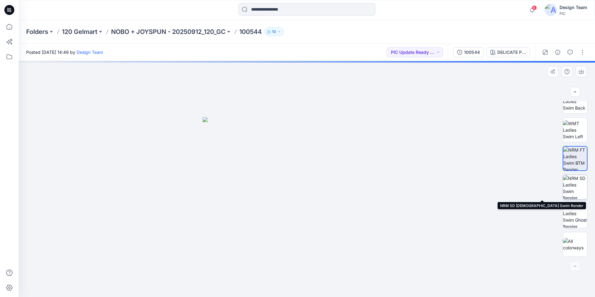
click at [578, 187] on img at bounding box center [575, 187] width 24 height 24
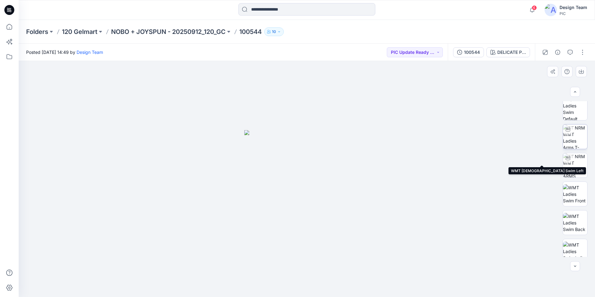
scroll to position [2, 0]
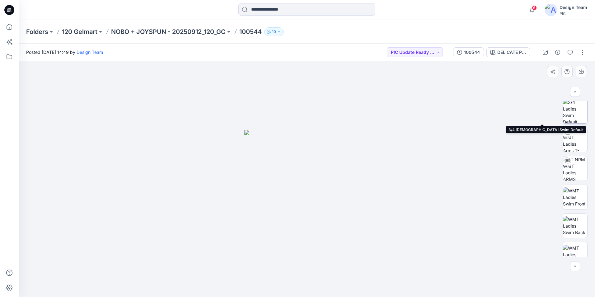
click at [573, 111] on img at bounding box center [575, 111] width 24 height 24
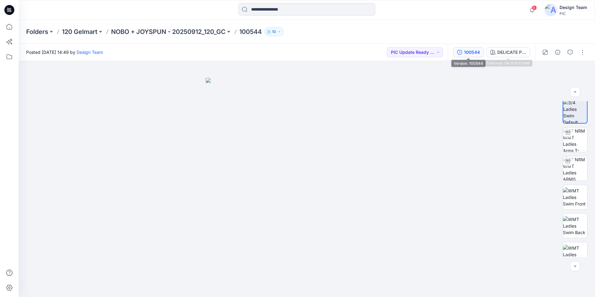
click at [462, 53] on button "100544" at bounding box center [468, 52] width 31 height 10
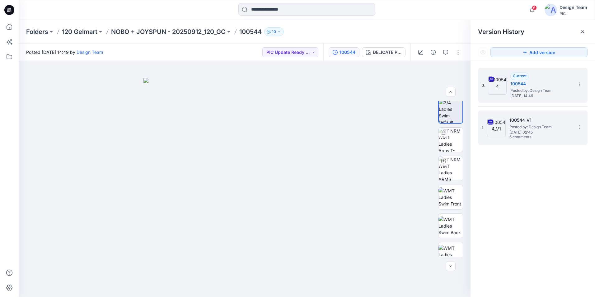
click at [524, 130] on span "[DATE] 02:45" at bounding box center [540, 132] width 62 height 4
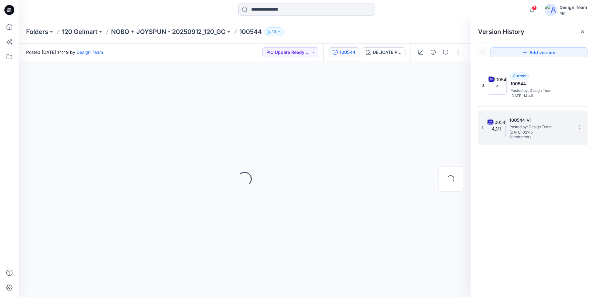
scroll to position [0, 0]
click at [446, 52] on icon "button" at bounding box center [445, 52] width 5 height 5
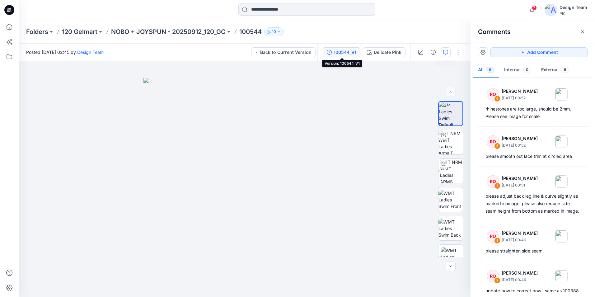
click at [350, 51] on div "100544_V1" at bounding box center [344, 52] width 23 height 7
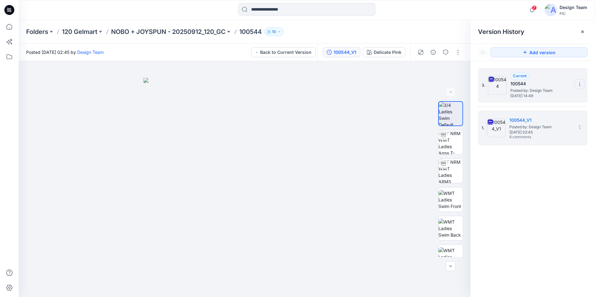
click at [578, 86] on icon at bounding box center [579, 84] width 5 height 5
click at [540, 121] on span "Rename Version" at bounding box center [538, 121] width 33 height 7
click at [535, 85] on input "******" at bounding box center [548, 83] width 68 height 10
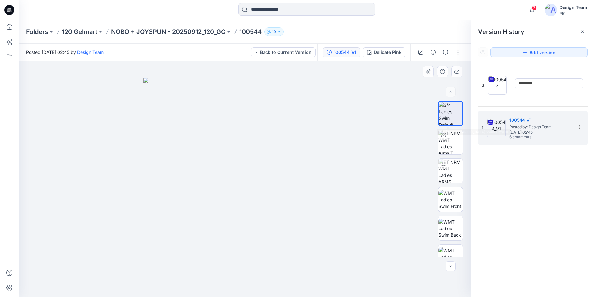
type input "*********"
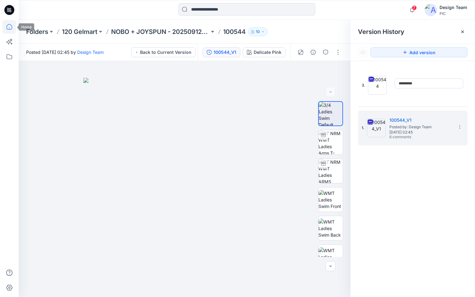
click at [12, 28] on icon at bounding box center [10, 27] width 6 height 6
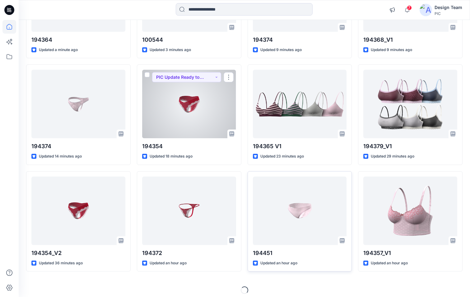
scroll to position [134, 0]
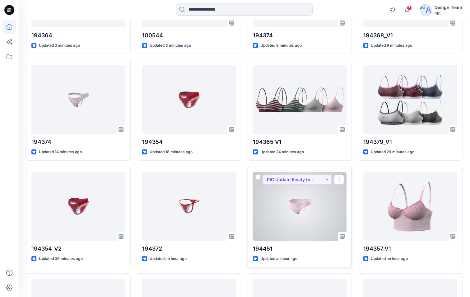
click at [307, 211] on div at bounding box center [300, 206] width 94 height 68
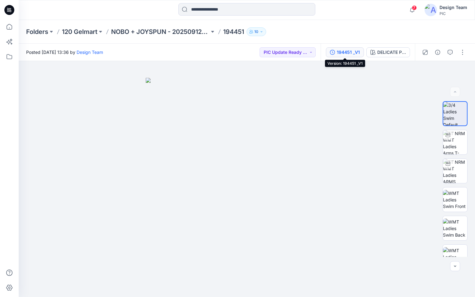
click at [340, 52] on div "194451 _V1" at bounding box center [347, 52] width 23 height 7
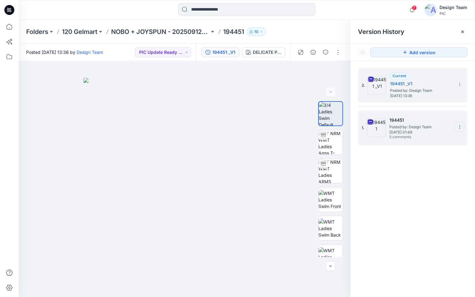
click at [457, 127] on icon at bounding box center [459, 126] width 5 height 5
click at [423, 163] on span "Rename Version" at bounding box center [418, 163] width 33 height 7
click at [420, 126] on input "******" at bounding box center [428, 126] width 68 height 10
type input "*********"
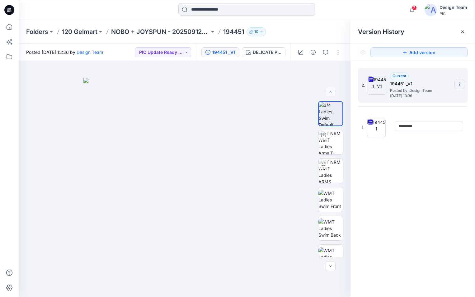
click at [462, 86] on section at bounding box center [459, 84] width 10 height 10
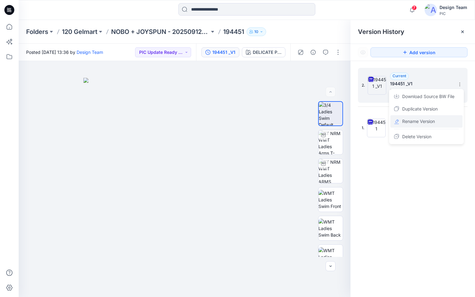
click at [424, 119] on span "Rename Version" at bounding box center [418, 121] width 33 height 7
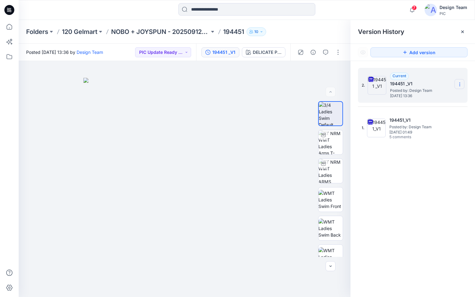
click at [461, 86] on icon at bounding box center [459, 84] width 5 height 5
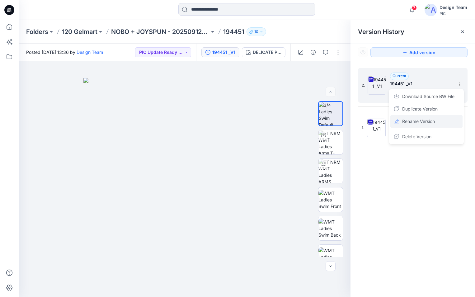
click at [438, 120] on div "Rename Version" at bounding box center [426, 121] width 72 height 12
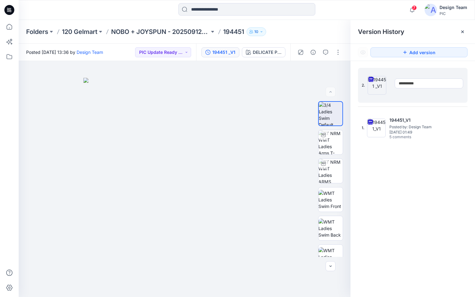
click at [422, 84] on input "**********" at bounding box center [428, 83] width 68 height 10
type input "**********"
click at [277, 93] on img at bounding box center [184, 187] width 202 height 219
click at [459, 84] on icon at bounding box center [459, 84] width 5 height 5
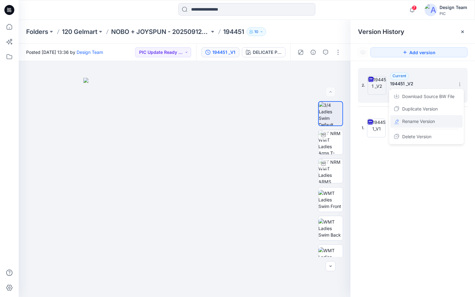
click at [419, 119] on span "Rename Version" at bounding box center [418, 121] width 33 height 7
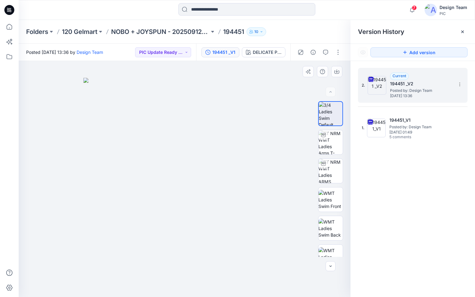
click at [279, 100] on img at bounding box center [184, 187] width 202 height 219
click at [7, 28] on icon at bounding box center [10, 27] width 6 height 6
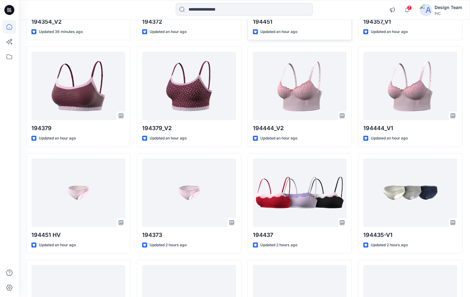
scroll to position [373, 0]
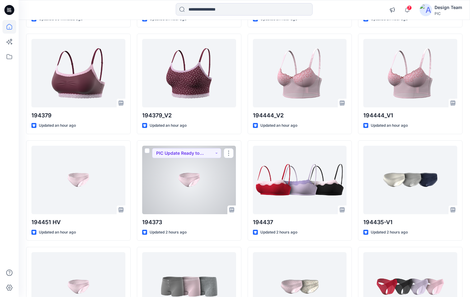
click at [175, 196] on div at bounding box center [189, 180] width 94 height 68
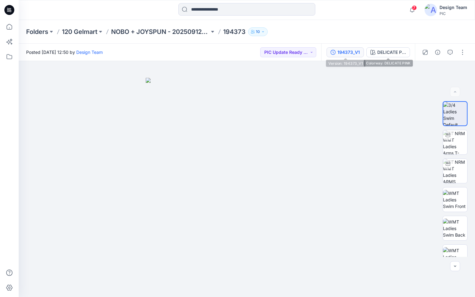
click at [342, 52] on div "194373_V1" at bounding box center [348, 52] width 22 height 7
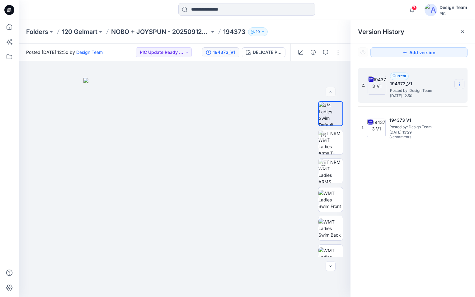
click at [458, 84] on icon at bounding box center [459, 84] width 5 height 5
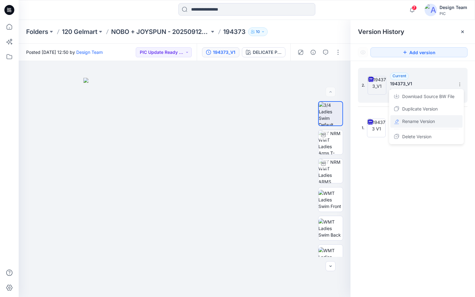
click at [433, 119] on span "Rename Version" at bounding box center [418, 121] width 33 height 7
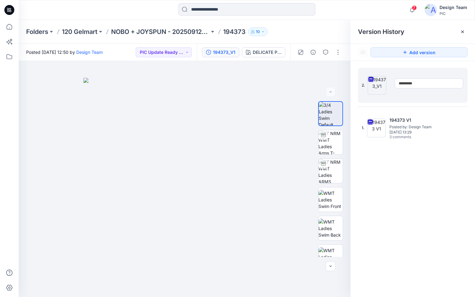
click at [425, 85] on input "*********" at bounding box center [428, 83] width 68 height 10
type input "*********"
click at [276, 124] on img at bounding box center [184, 187] width 202 height 219
click at [264, 114] on img at bounding box center [184, 187] width 202 height 219
click at [10, 28] on icon at bounding box center [9, 27] width 14 height 14
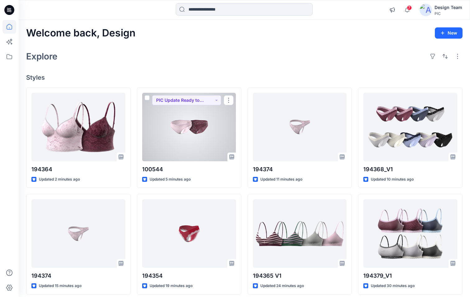
click at [200, 129] on div at bounding box center [189, 127] width 94 height 68
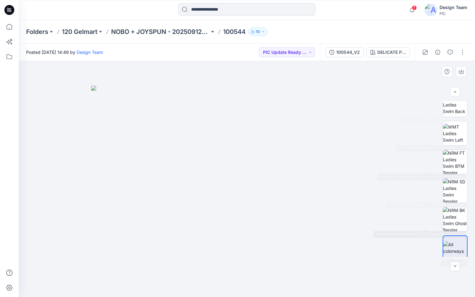
scroll to position [127, 0]
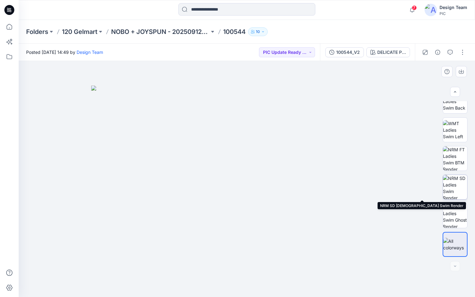
click at [452, 195] on img at bounding box center [455, 187] width 24 height 24
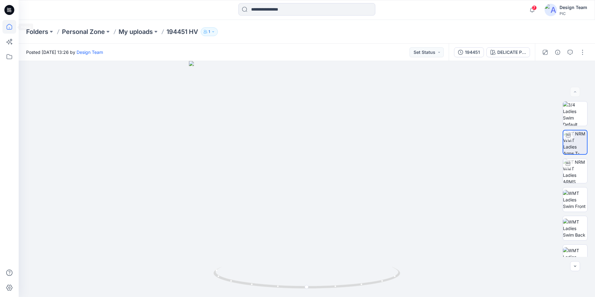
click at [9, 26] on icon at bounding box center [9, 27] width 14 height 14
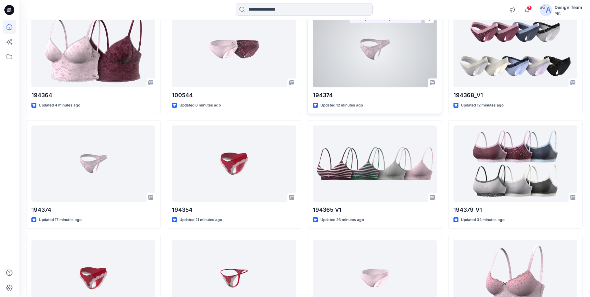
scroll to position [93, 0]
